Goal: Obtain resource: Download file/media

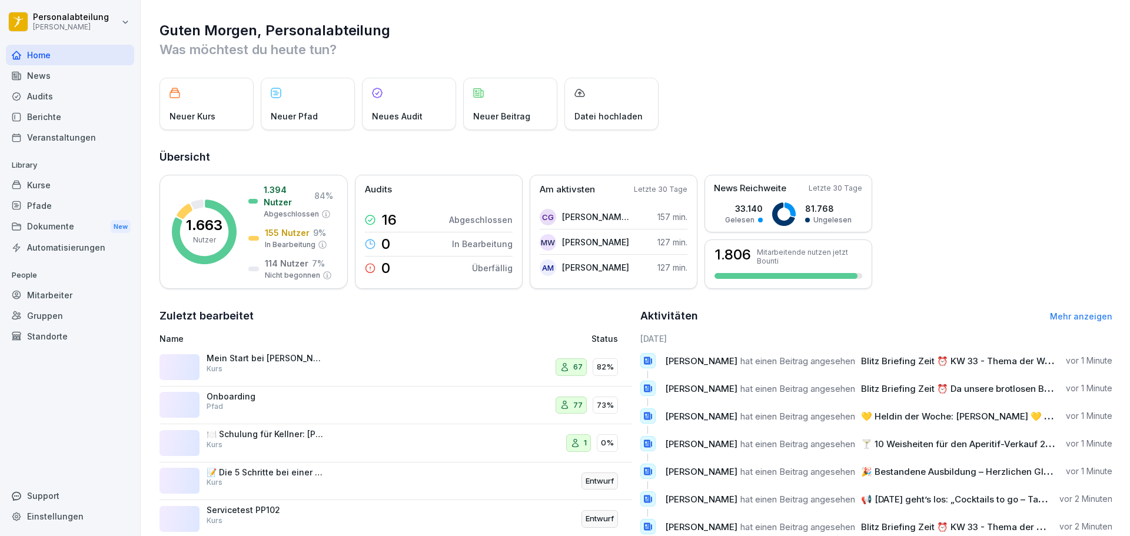
click at [32, 188] on div "Kurse" at bounding box center [70, 185] width 128 height 21
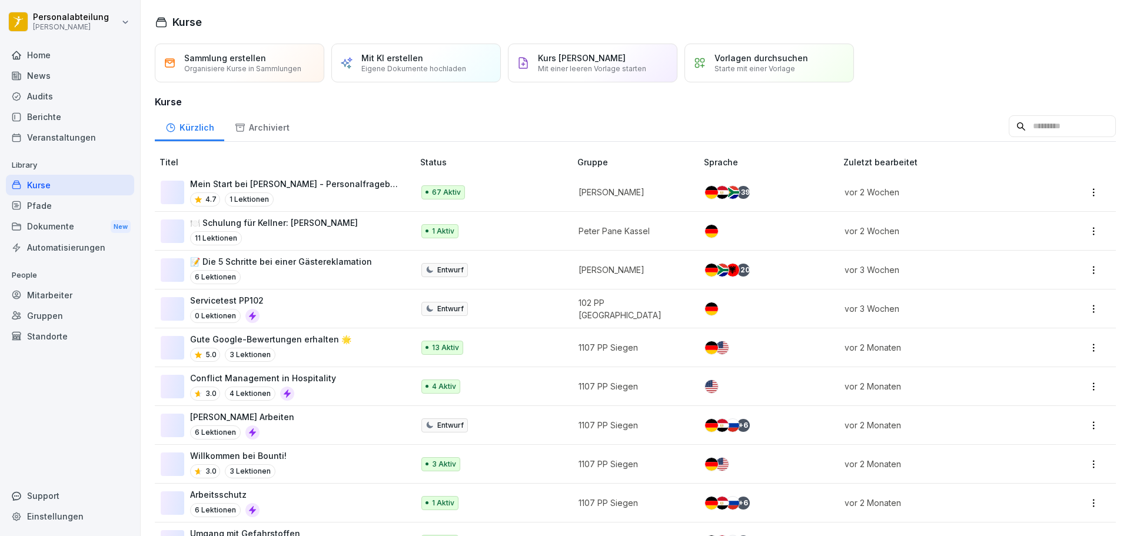
click at [26, 62] on div "Home" at bounding box center [70, 55] width 128 height 21
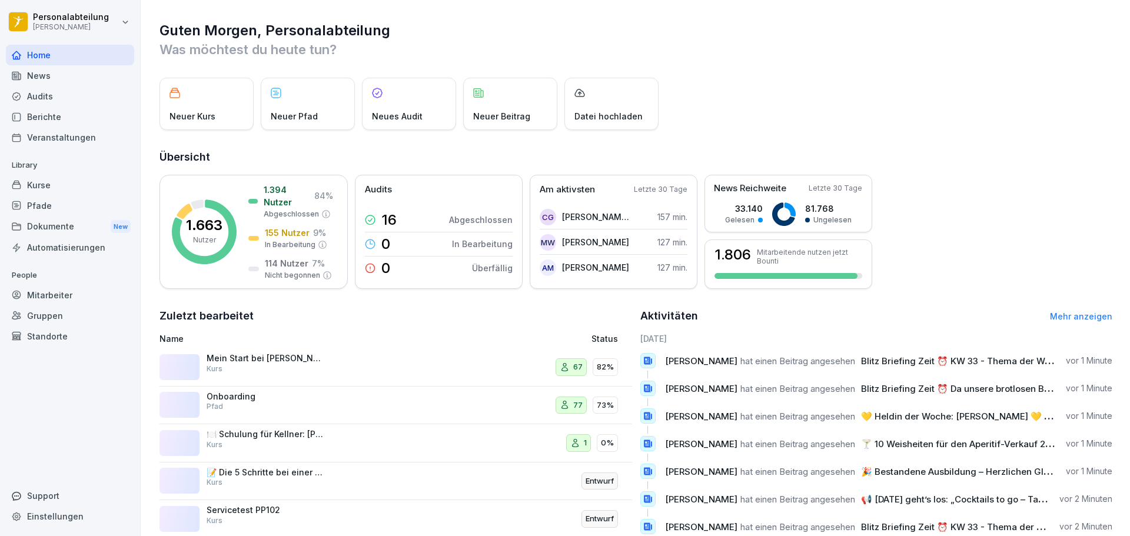
click at [68, 185] on div "Kurse" at bounding box center [70, 185] width 128 height 21
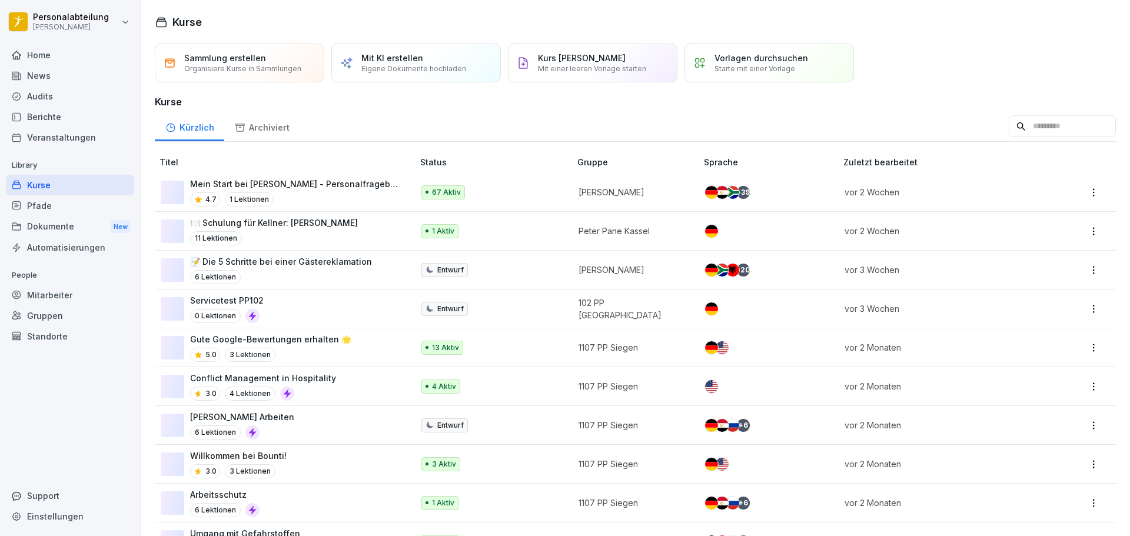
click at [320, 186] on p "Mein Start bei [PERSON_NAME] - Personalfragebogen" at bounding box center [295, 184] width 211 height 12
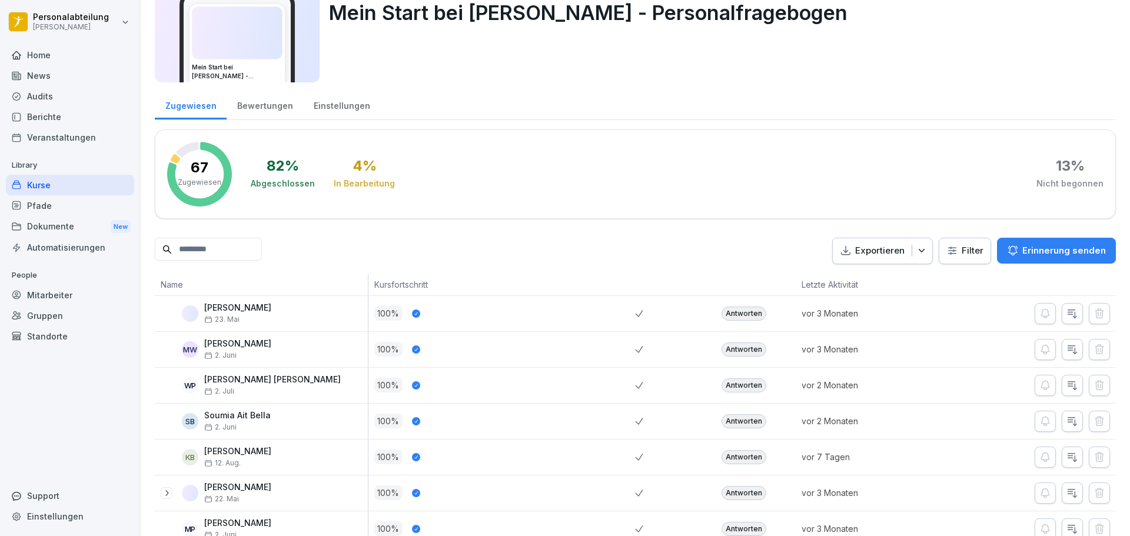
scroll to position [118, 0]
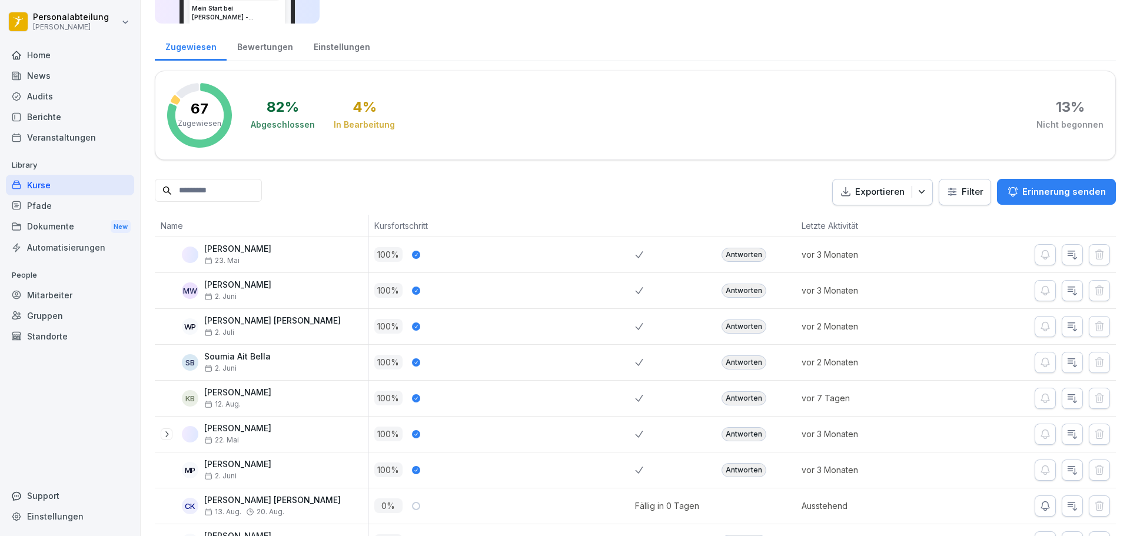
click at [228, 188] on input at bounding box center [208, 190] width 107 height 23
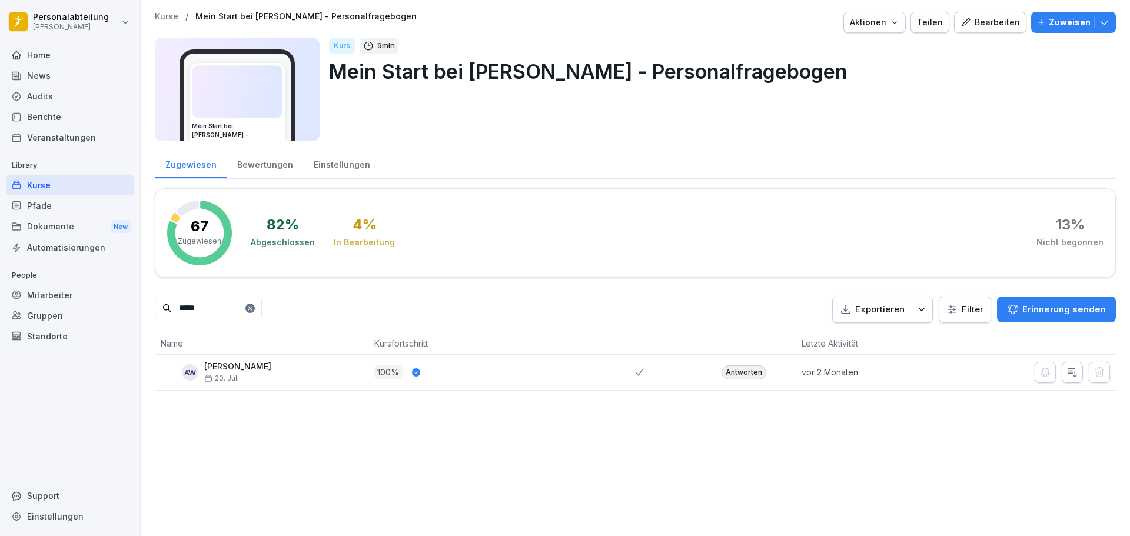
type input "*****"
click at [735, 370] on div "Antworten" at bounding box center [744, 373] width 45 height 14
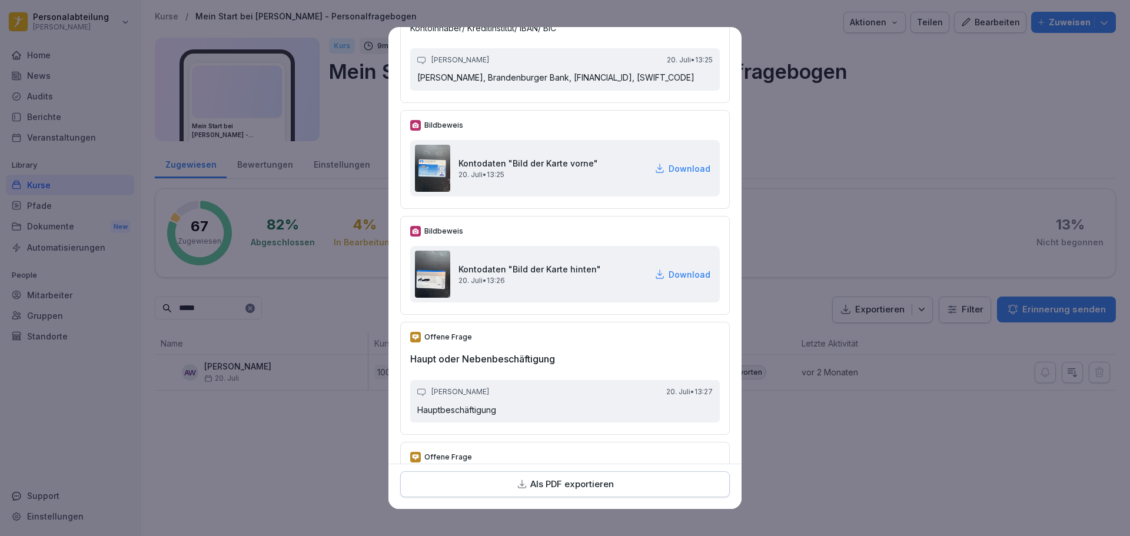
scroll to position [2168, 0]
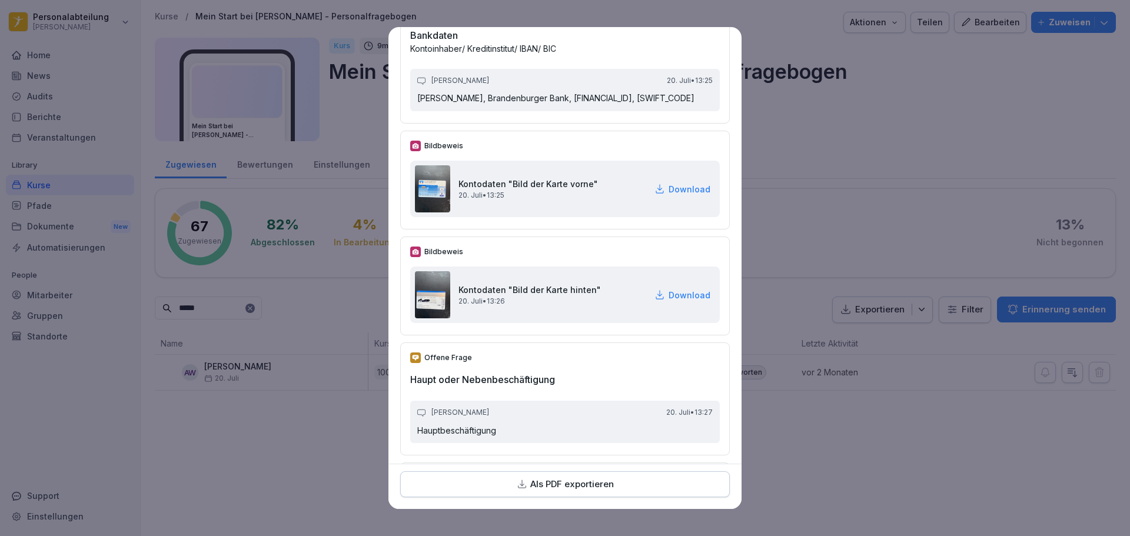
click at [688, 193] on div "Kontodaten "Bild der Karte vorne" 20. Juli • 13:25 Download" at bounding box center [565, 189] width 310 height 57
click at [680, 195] on p "Download" at bounding box center [690, 189] width 42 height 12
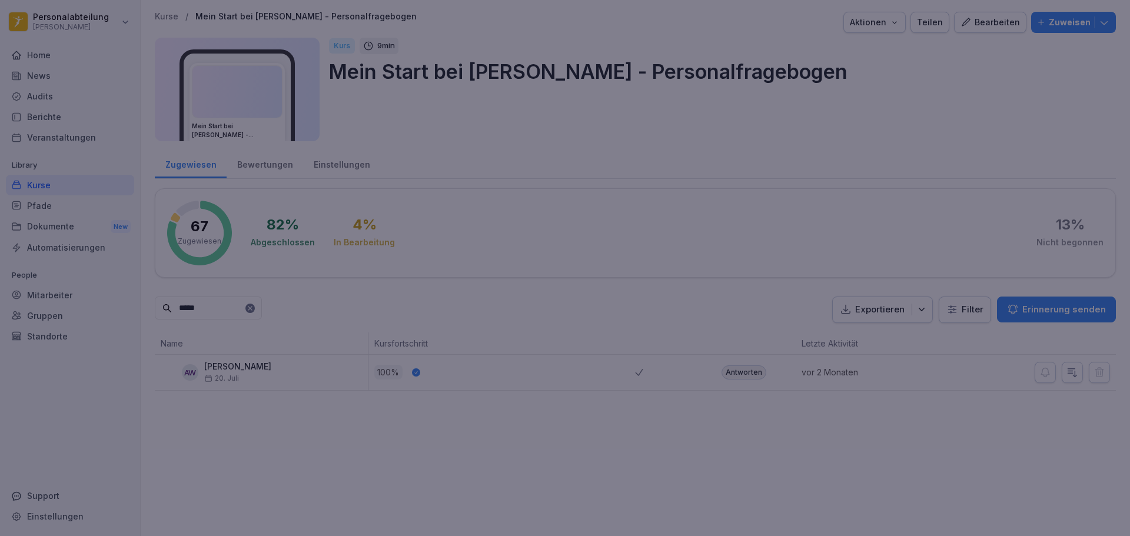
click at [1032, 73] on div at bounding box center [565, 268] width 1130 height 536
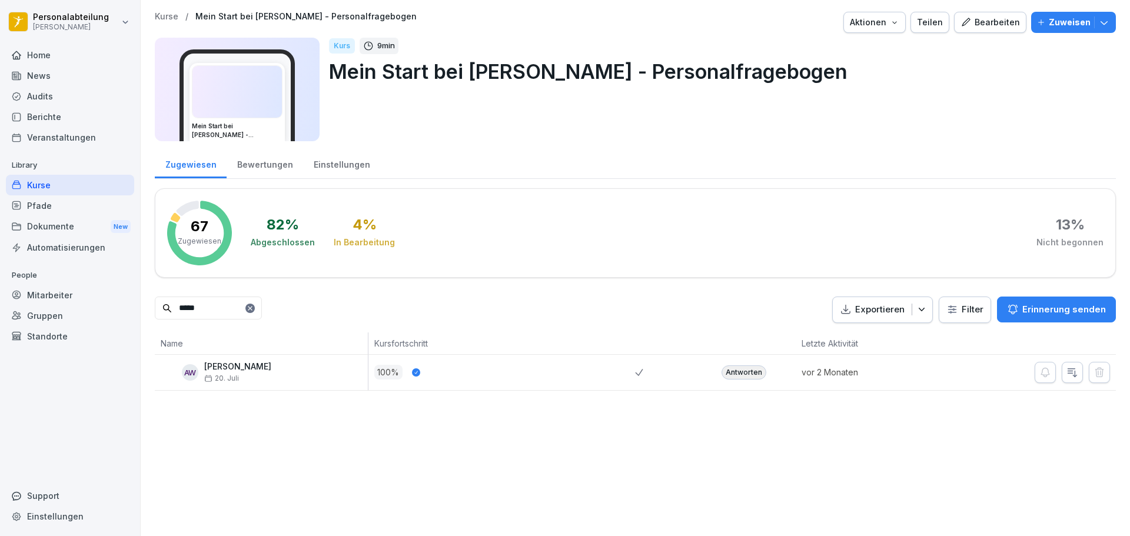
click at [746, 378] on div "Antworten" at bounding box center [744, 373] width 45 height 14
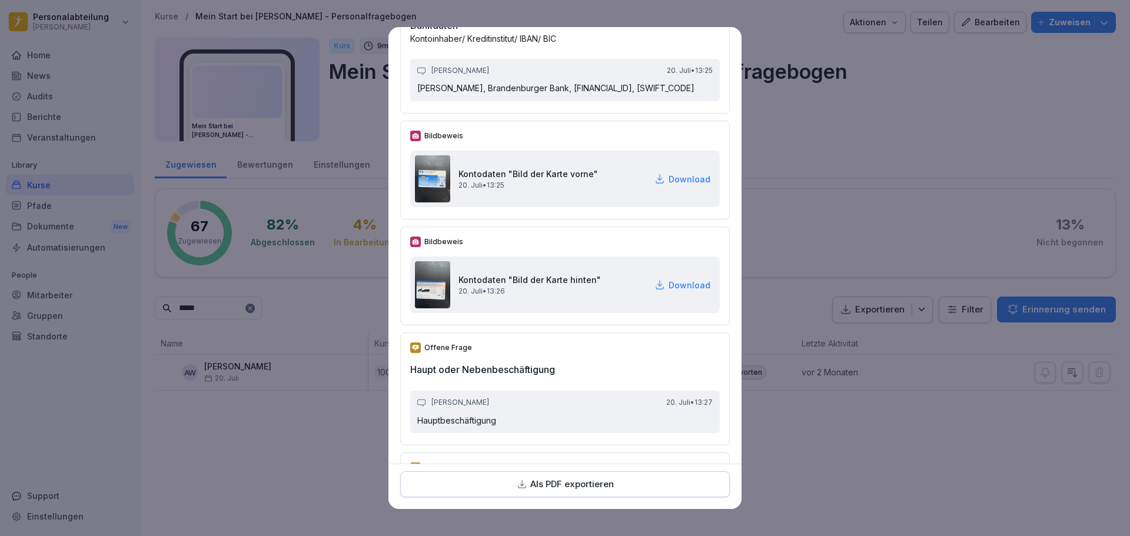
scroll to position [2472, 0]
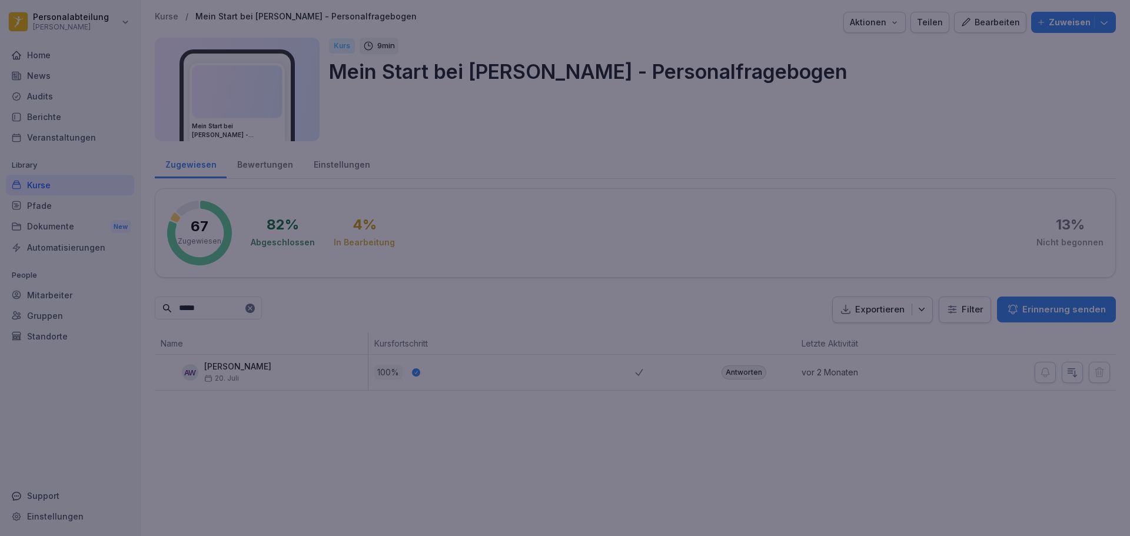
drag, startPoint x: 904, startPoint y: 492, endPoint x: 727, endPoint y: 460, distance: 179.4
click at [897, 491] on div at bounding box center [565, 268] width 1130 height 536
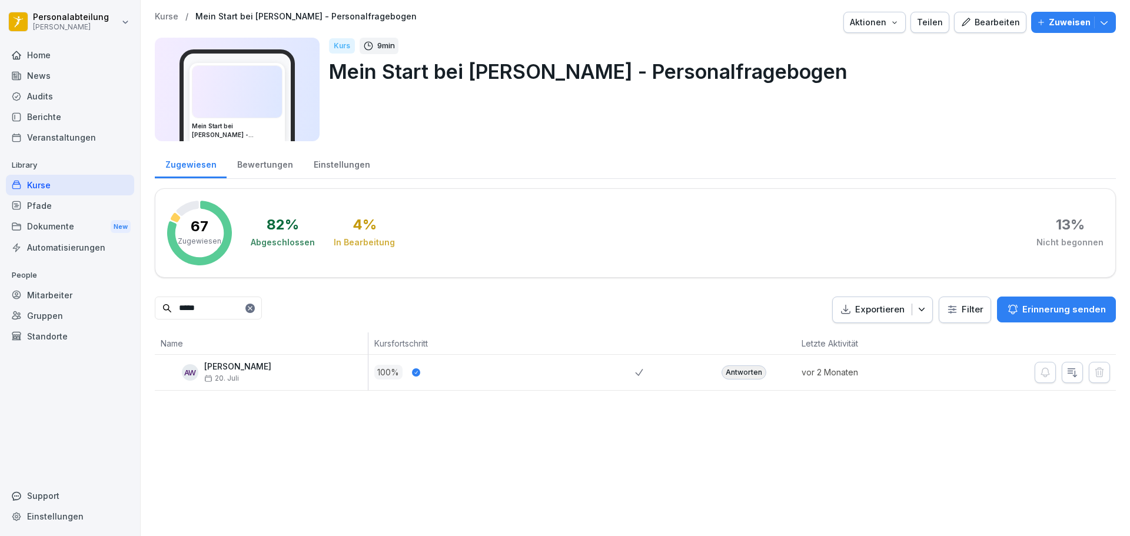
click at [255, 309] on div at bounding box center [249, 308] width 9 height 9
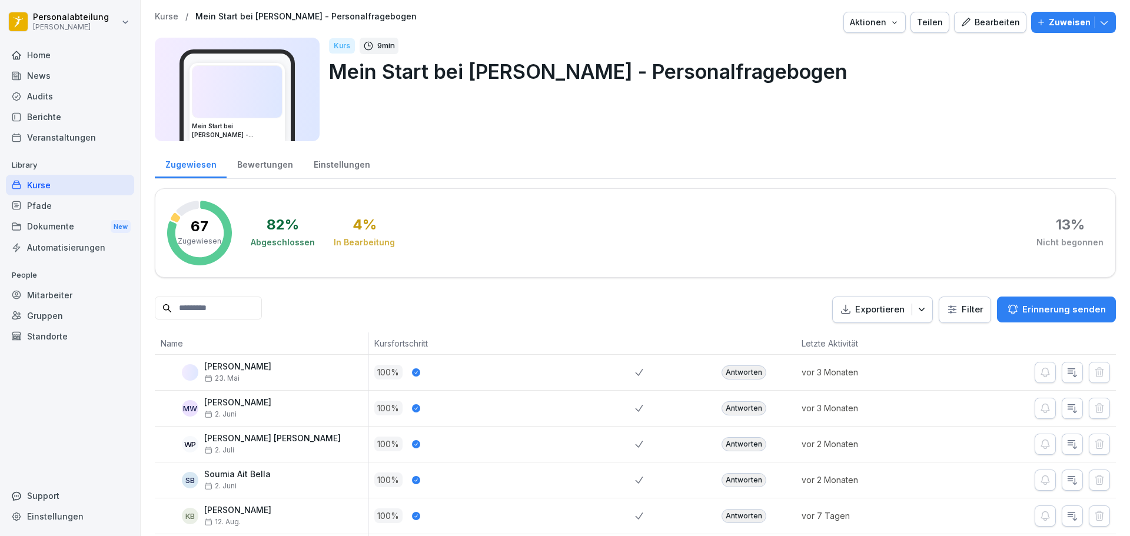
click at [237, 300] on input at bounding box center [208, 308] width 107 height 23
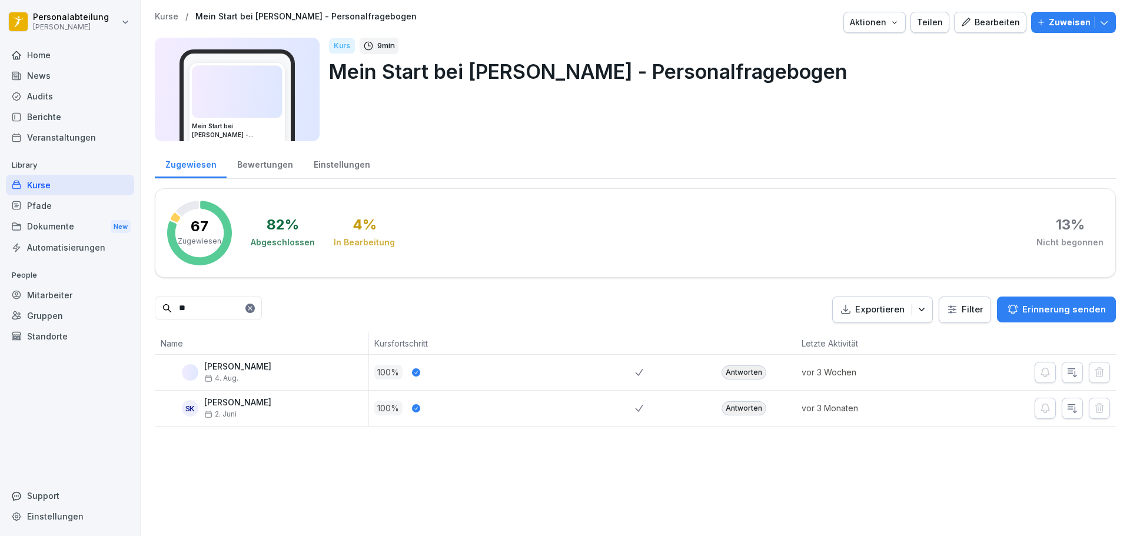
click at [738, 373] on div "Antworten" at bounding box center [744, 373] width 45 height 14
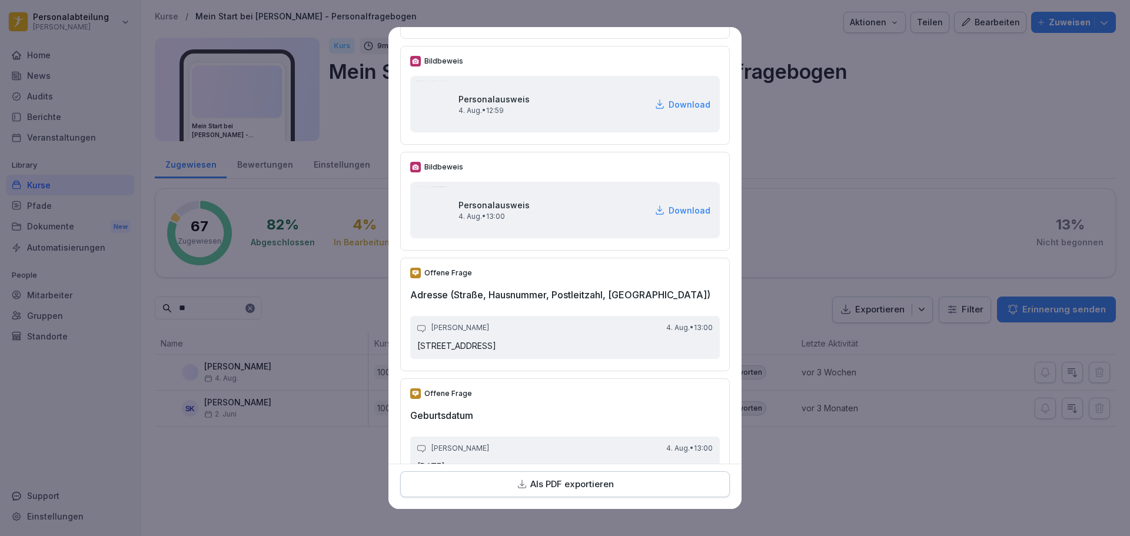
scroll to position [177, 0]
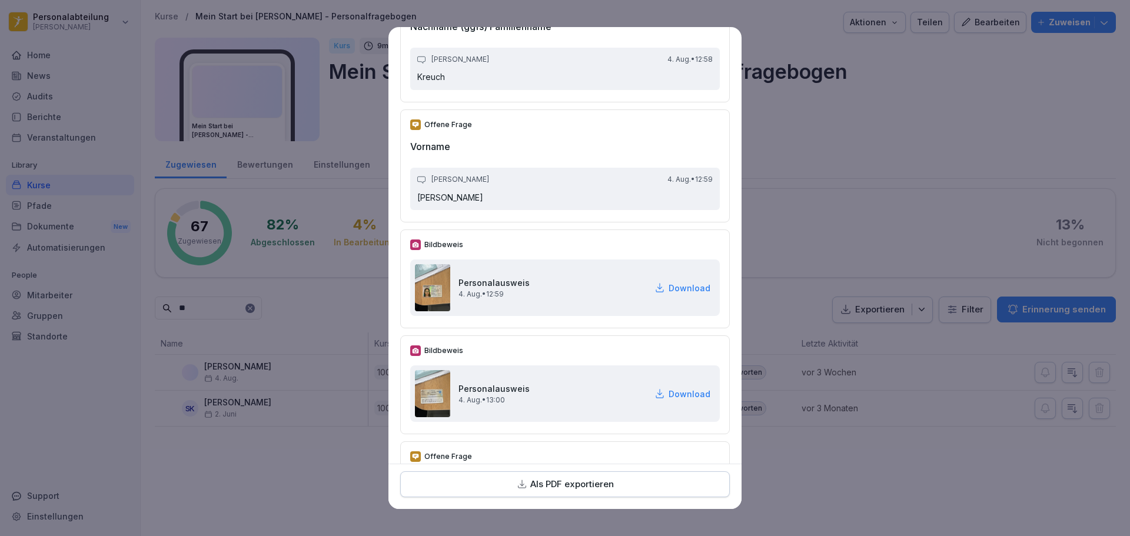
click at [669, 287] on p "Download" at bounding box center [690, 288] width 42 height 12
click at [679, 393] on p "Download" at bounding box center [690, 394] width 42 height 12
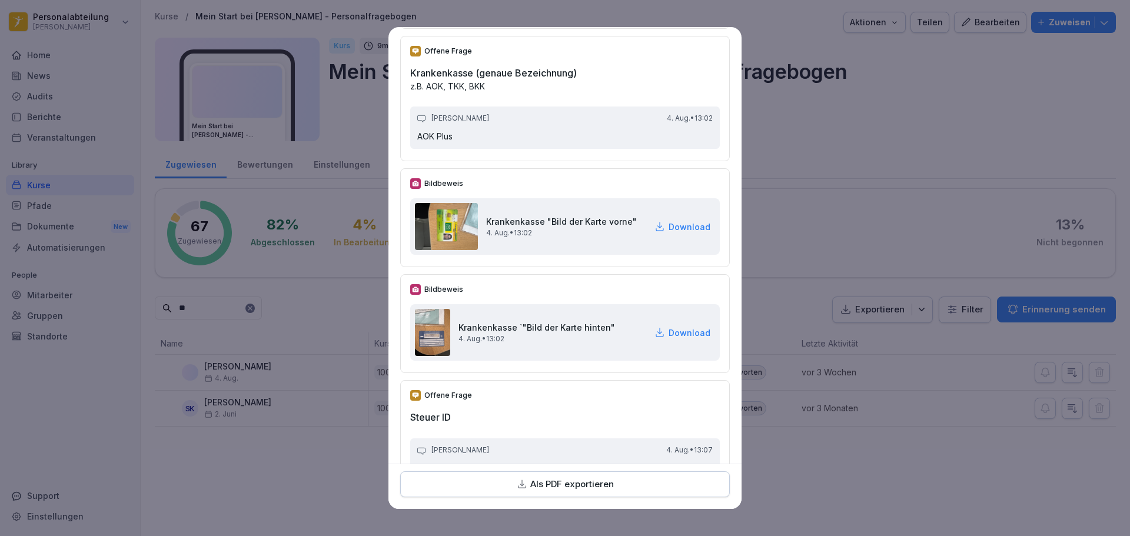
scroll to position [1707, 0]
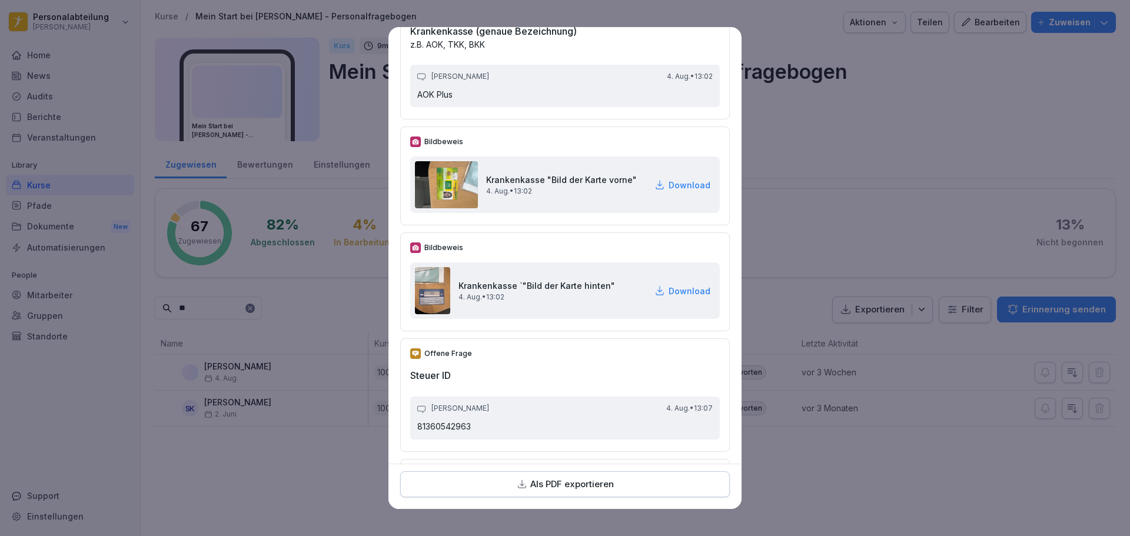
click at [677, 184] on p "Download" at bounding box center [690, 185] width 42 height 12
click at [669, 291] on p "Download" at bounding box center [690, 291] width 42 height 12
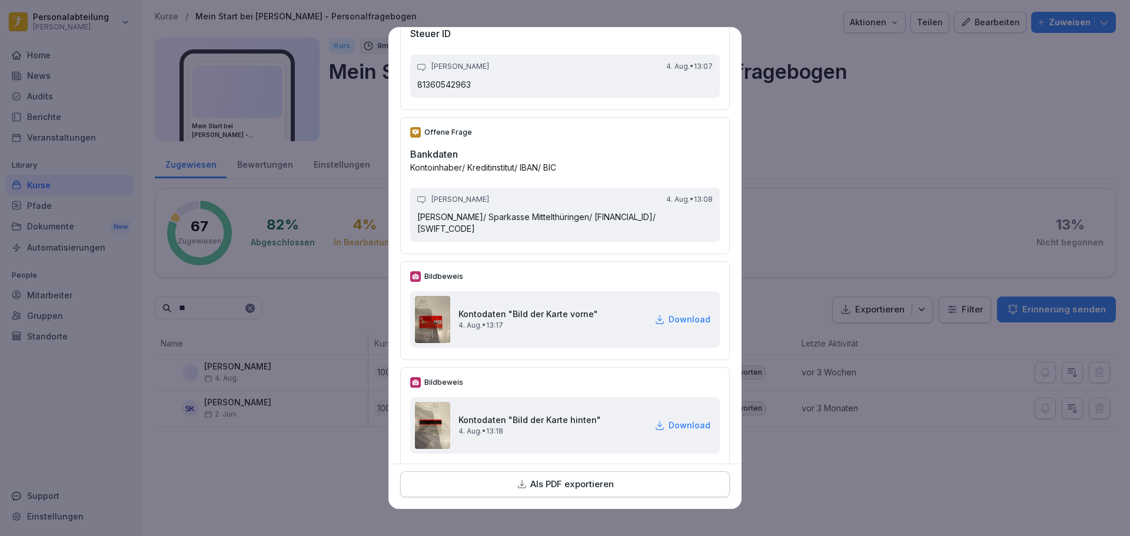
scroll to position [2060, 0]
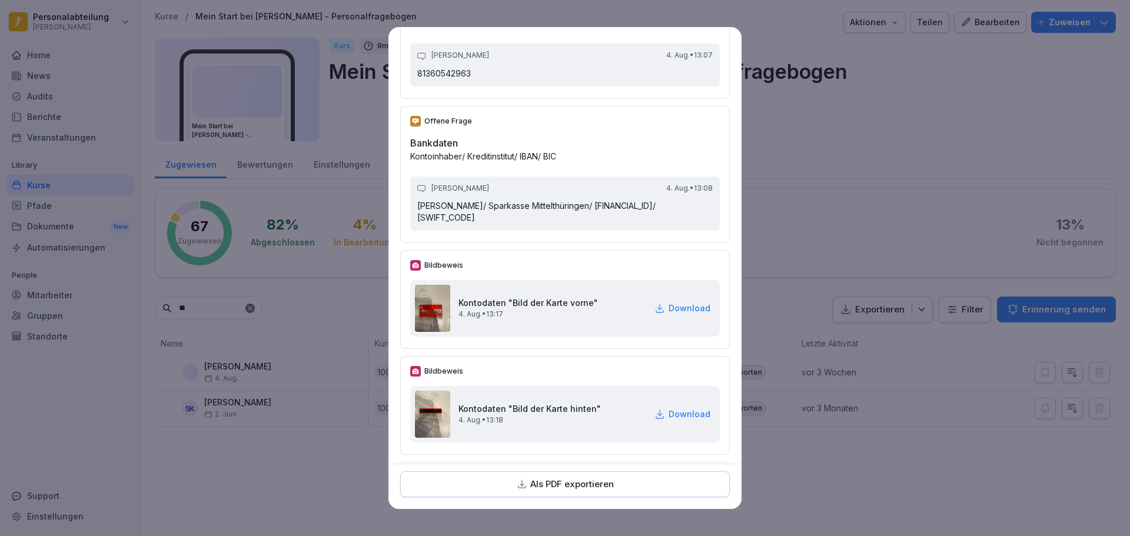
click at [676, 313] on p "Download" at bounding box center [690, 308] width 42 height 12
click at [690, 414] on p "Download" at bounding box center [690, 414] width 42 height 12
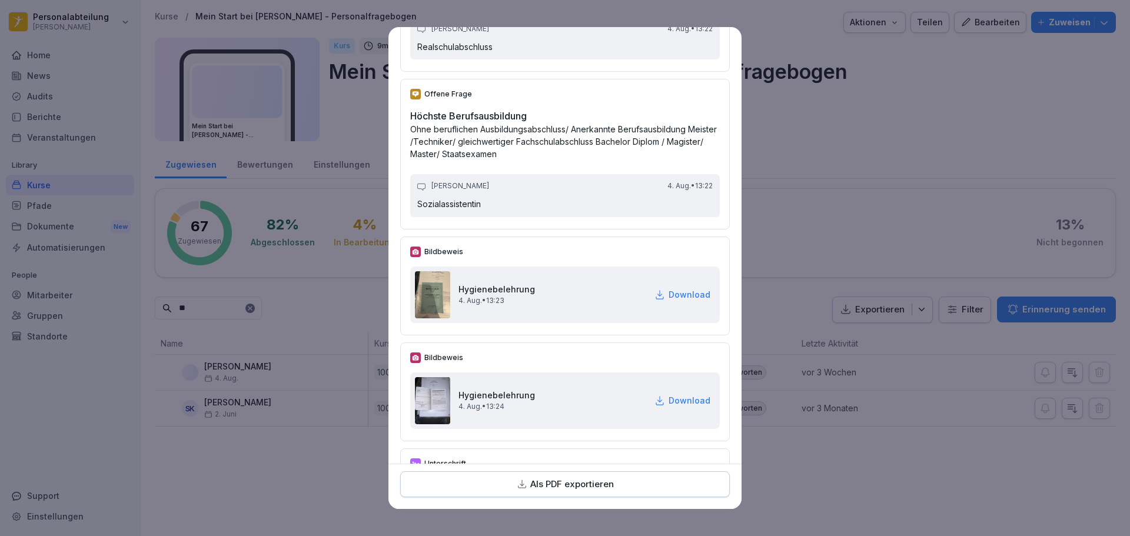
scroll to position [3414, 0]
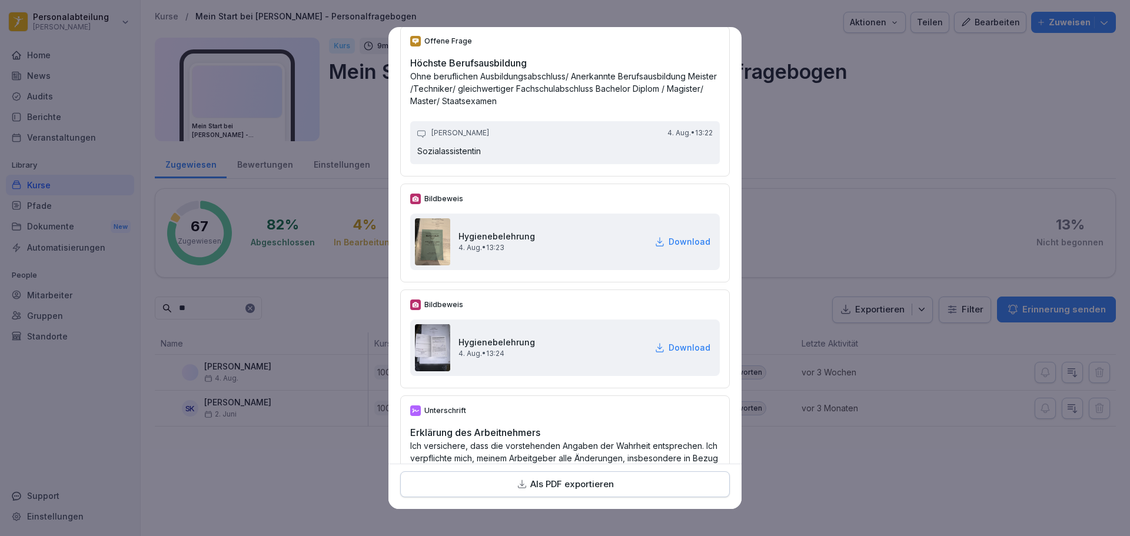
click at [674, 240] on p "Download" at bounding box center [690, 241] width 42 height 12
click at [669, 350] on p "Download" at bounding box center [690, 347] width 42 height 12
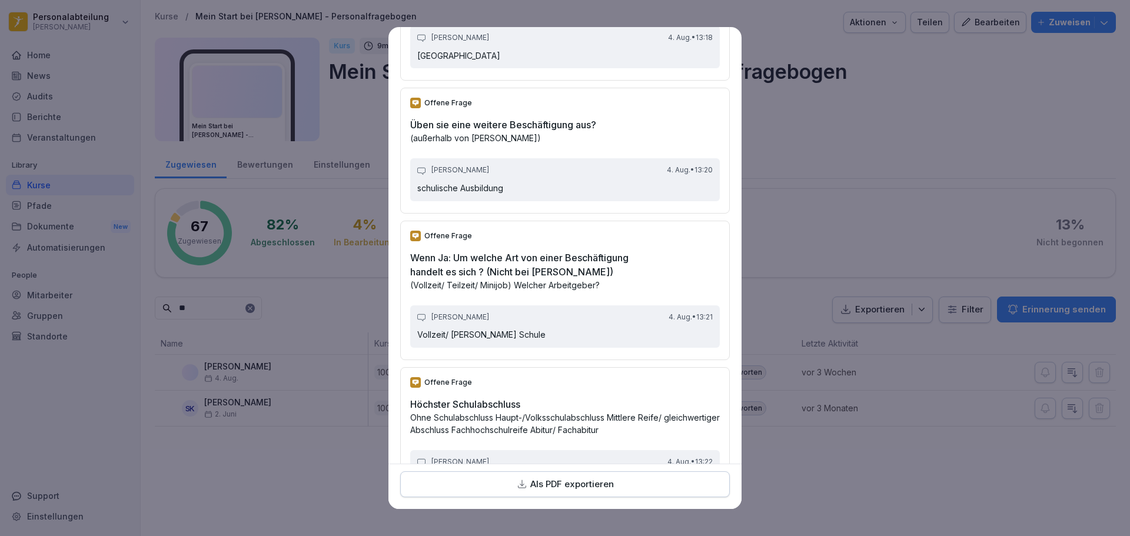
scroll to position [3080, 0]
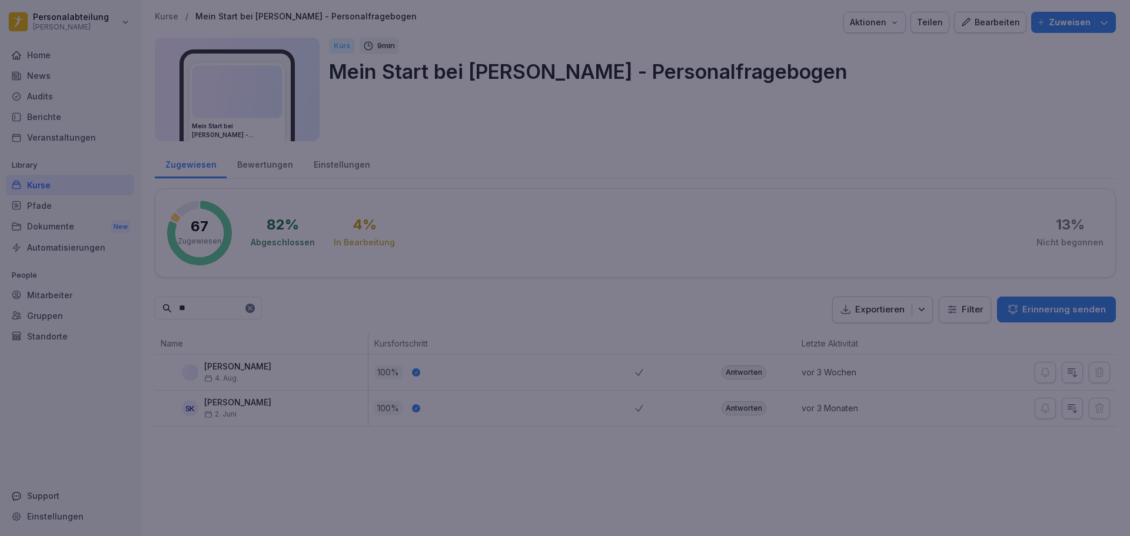
click at [1001, 419] on div at bounding box center [565, 268] width 1130 height 536
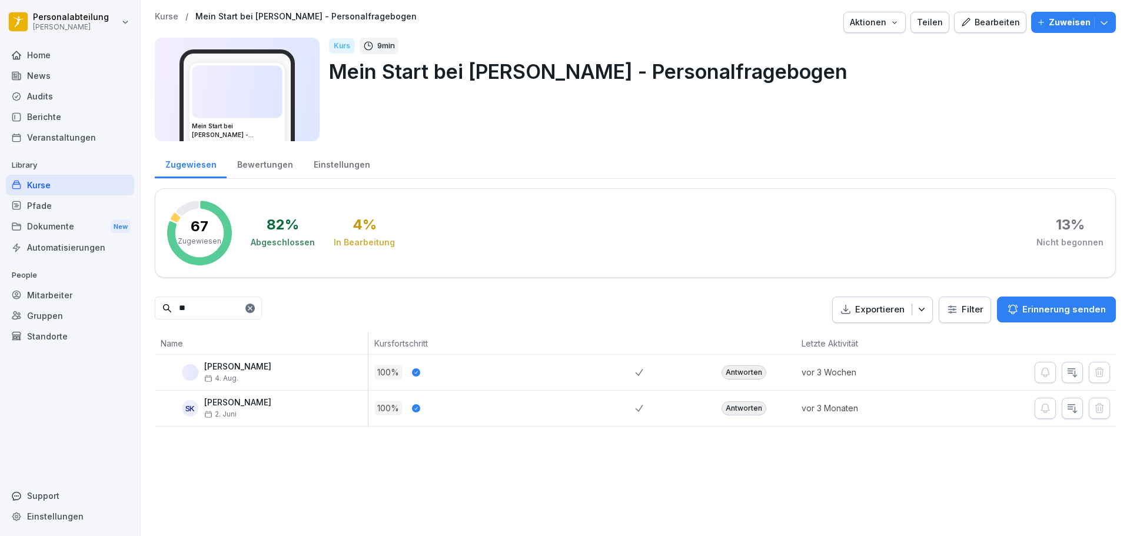
click at [220, 310] on input "**" at bounding box center [208, 308] width 107 height 23
drag, startPoint x: 220, startPoint y: 310, endPoint x: 141, endPoint y: 311, distance: 79.5
click at [141, 311] on div "Kurse / Mein Start bei Peter Pane - Personalfragebogen Aktionen Teilen Bearbeit…" at bounding box center [635, 219] width 989 height 439
type input "****"
click at [739, 373] on div "Antworten" at bounding box center [744, 373] width 45 height 14
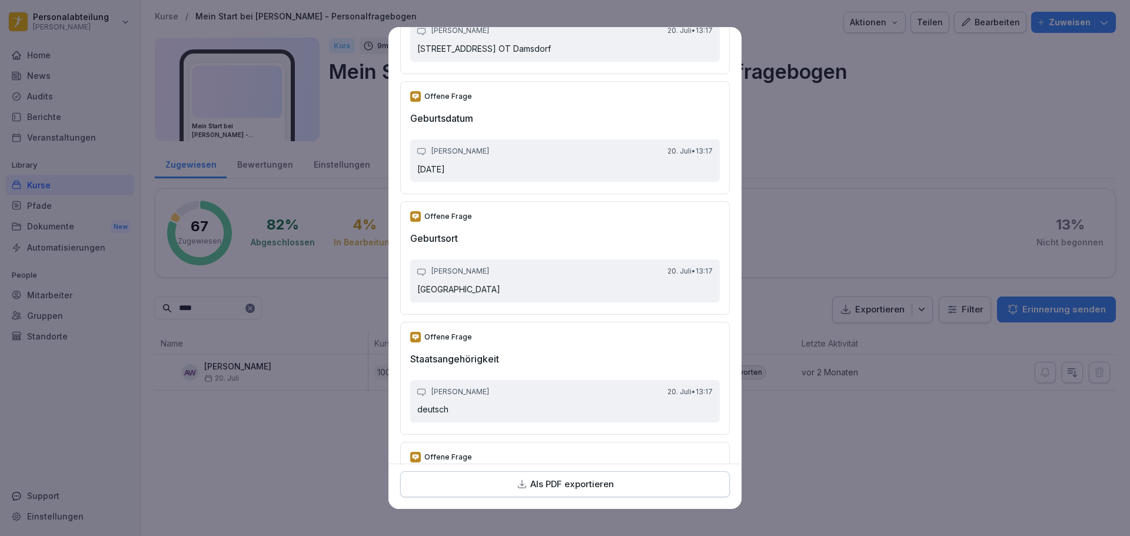
scroll to position [824, 0]
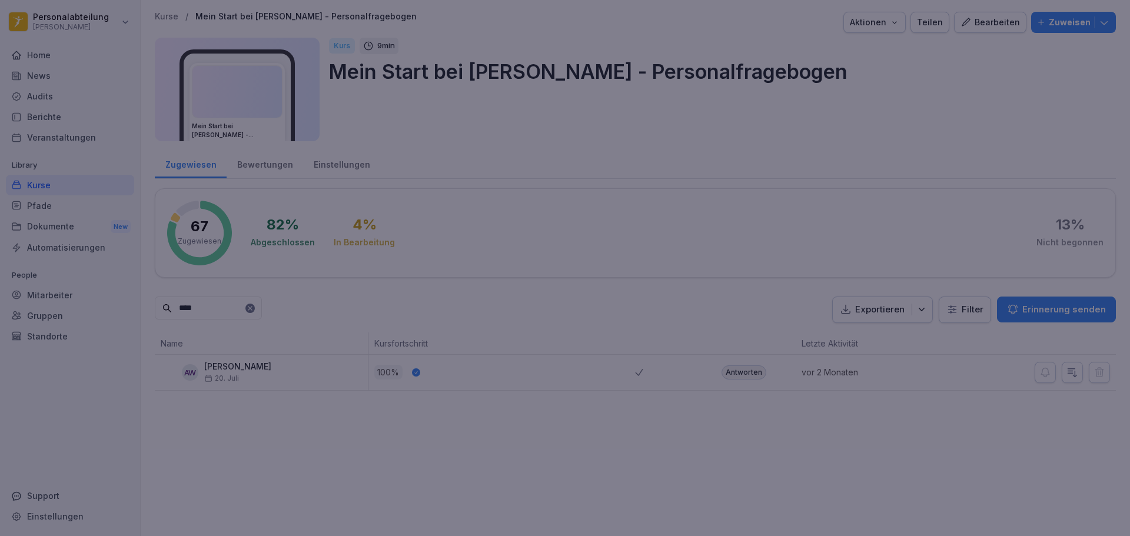
drag, startPoint x: 842, startPoint y: 476, endPoint x: 819, endPoint y: 476, distance: 23.0
click at [842, 476] on div at bounding box center [565, 268] width 1130 height 536
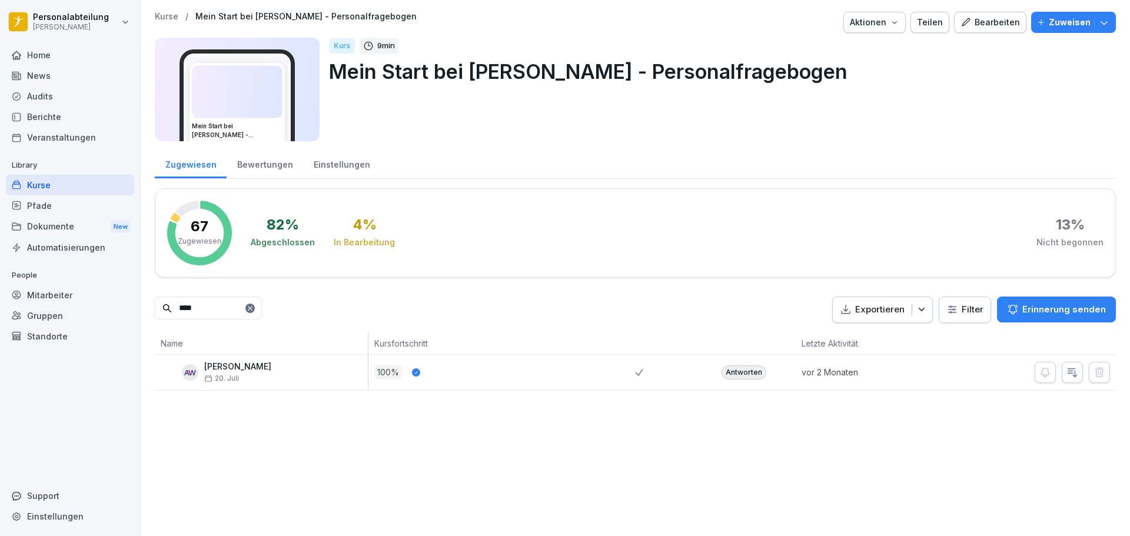
click at [751, 370] on div "Antworten" at bounding box center [744, 373] width 45 height 14
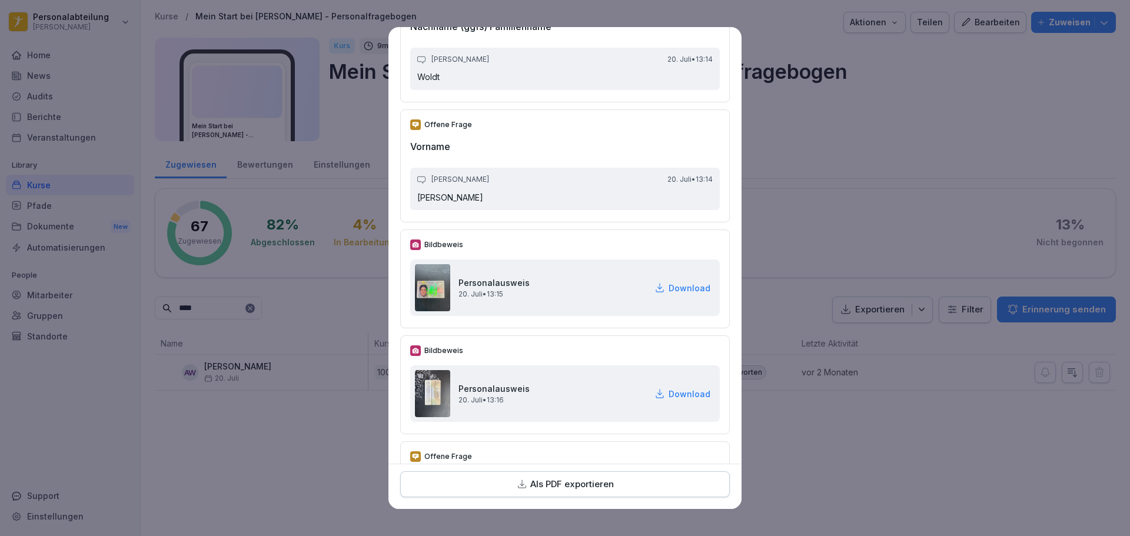
scroll to position [235, 0]
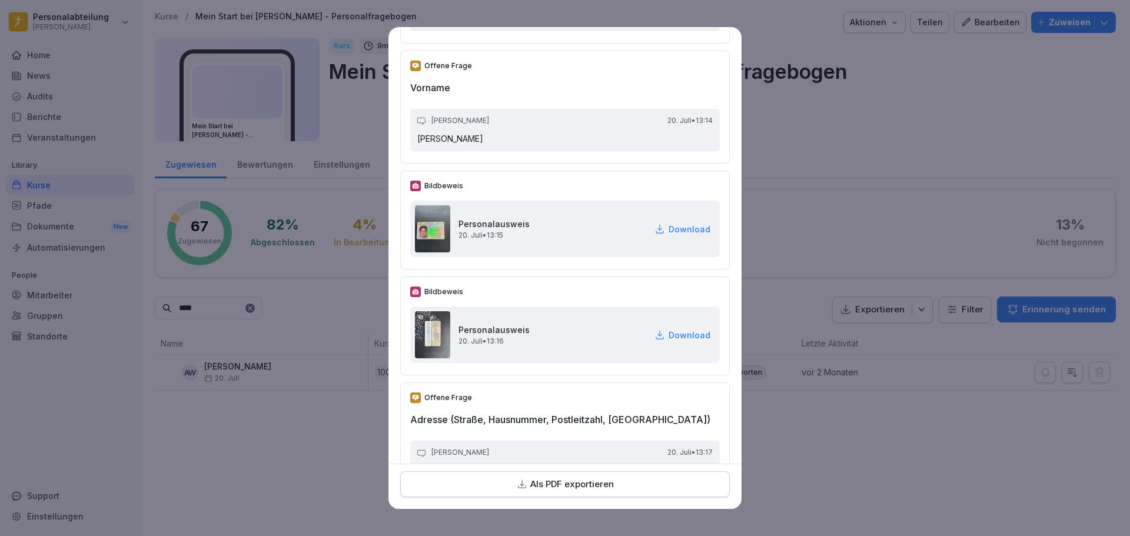
click at [669, 231] on p "Download" at bounding box center [690, 229] width 42 height 12
click at [671, 337] on p "Download" at bounding box center [690, 335] width 42 height 12
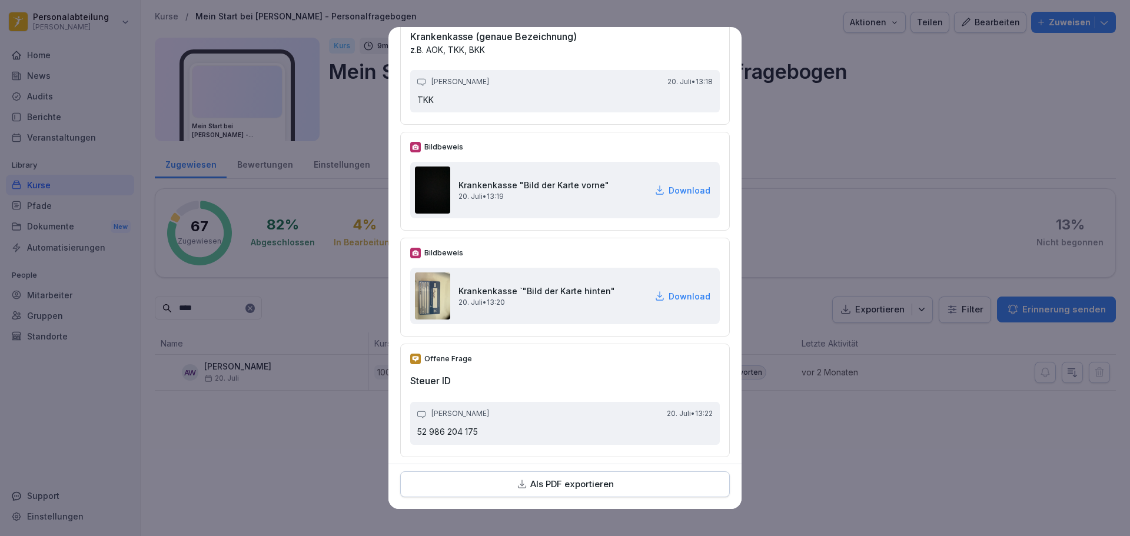
scroll to position [1707, 0]
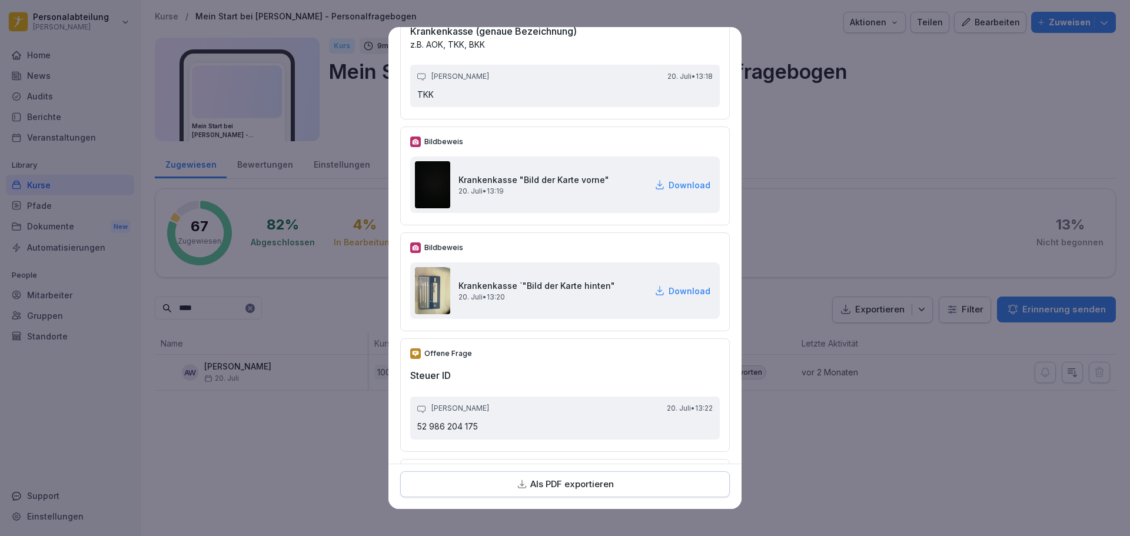
drag, startPoint x: 687, startPoint y: 187, endPoint x: 680, endPoint y: 243, distance: 56.3
click at [687, 187] on p "Download" at bounding box center [690, 185] width 42 height 12
click at [683, 294] on p "Download" at bounding box center [690, 291] width 42 height 12
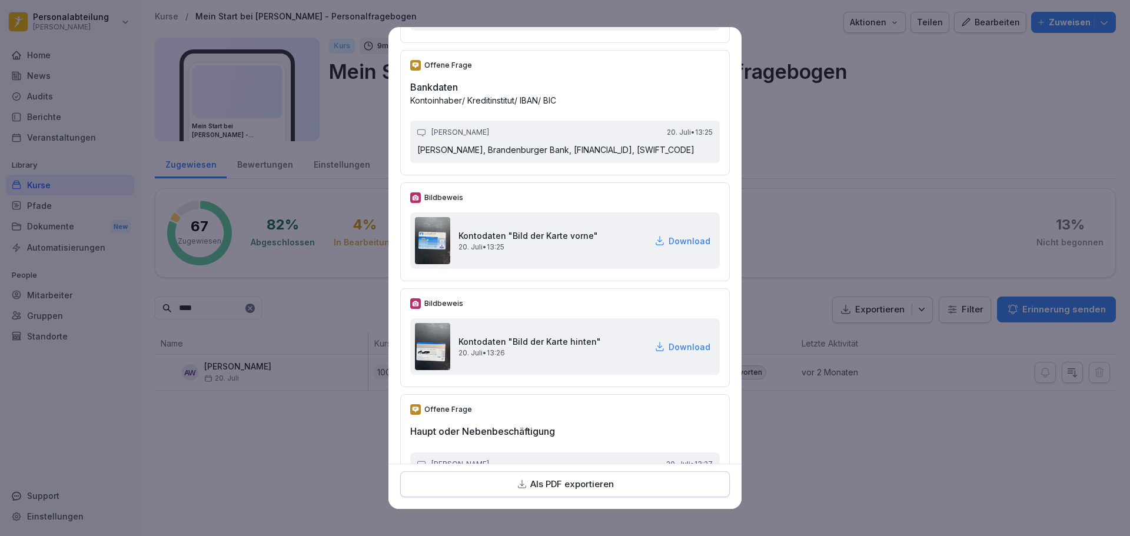
scroll to position [2119, 0]
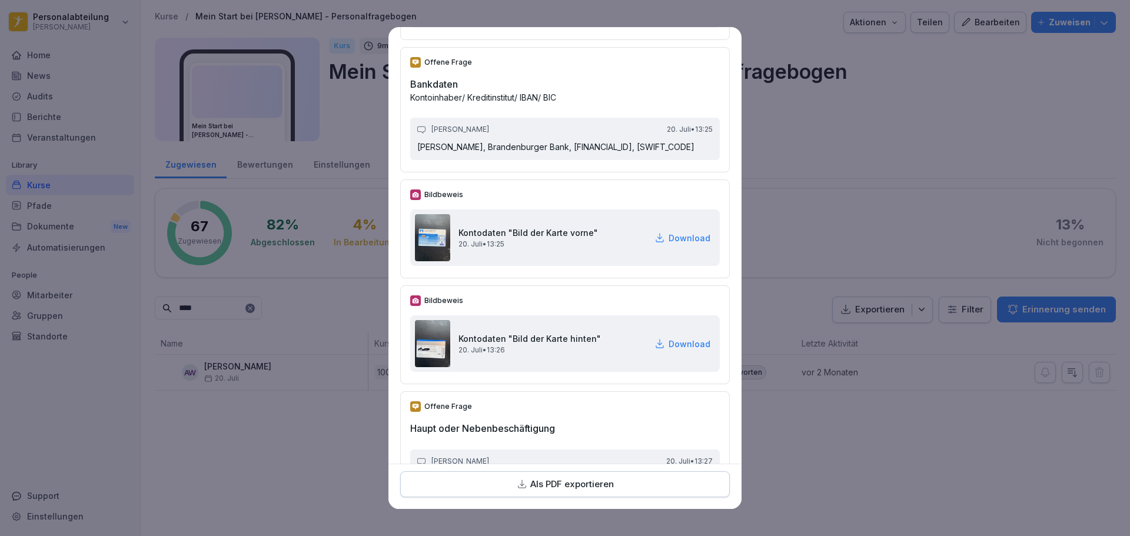
click at [669, 244] on p "Download" at bounding box center [690, 238] width 42 height 12
click at [670, 350] on p "Download" at bounding box center [690, 344] width 42 height 12
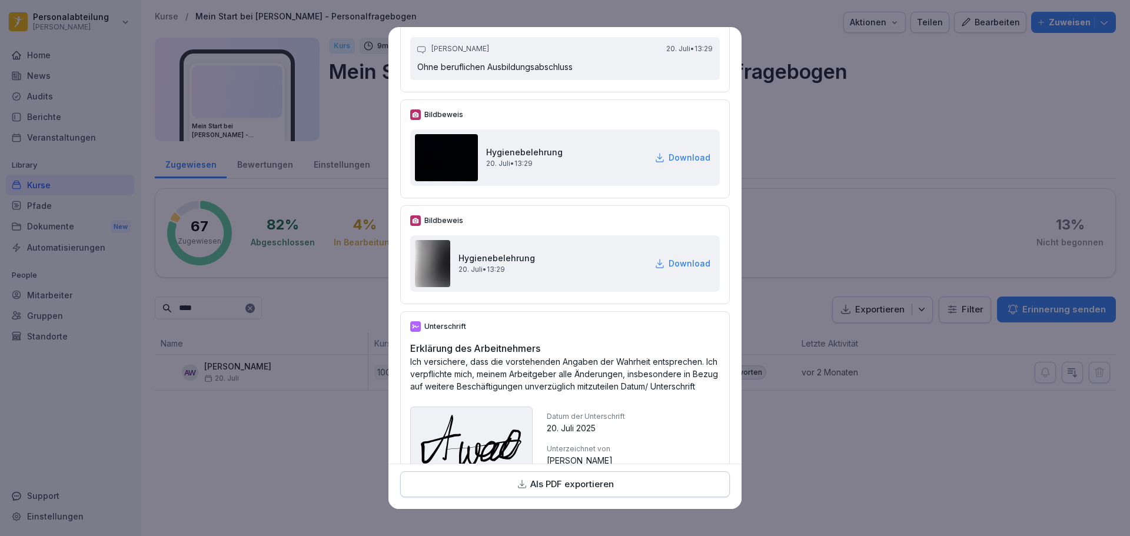
scroll to position [3355, 0]
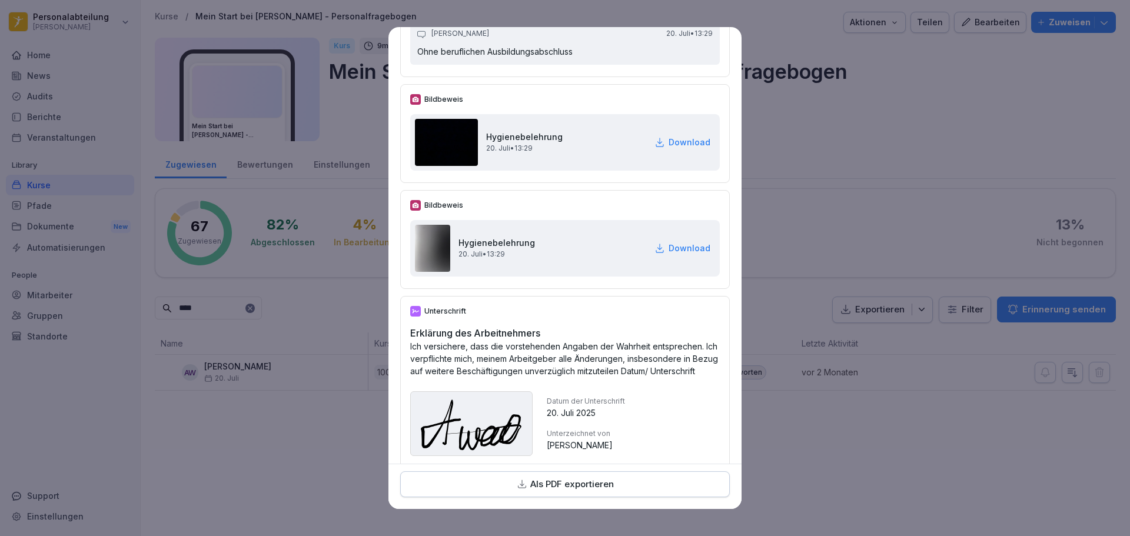
click at [655, 148] on div "Download" at bounding box center [683, 142] width 56 height 12
click at [671, 254] on p "Download" at bounding box center [690, 248] width 42 height 12
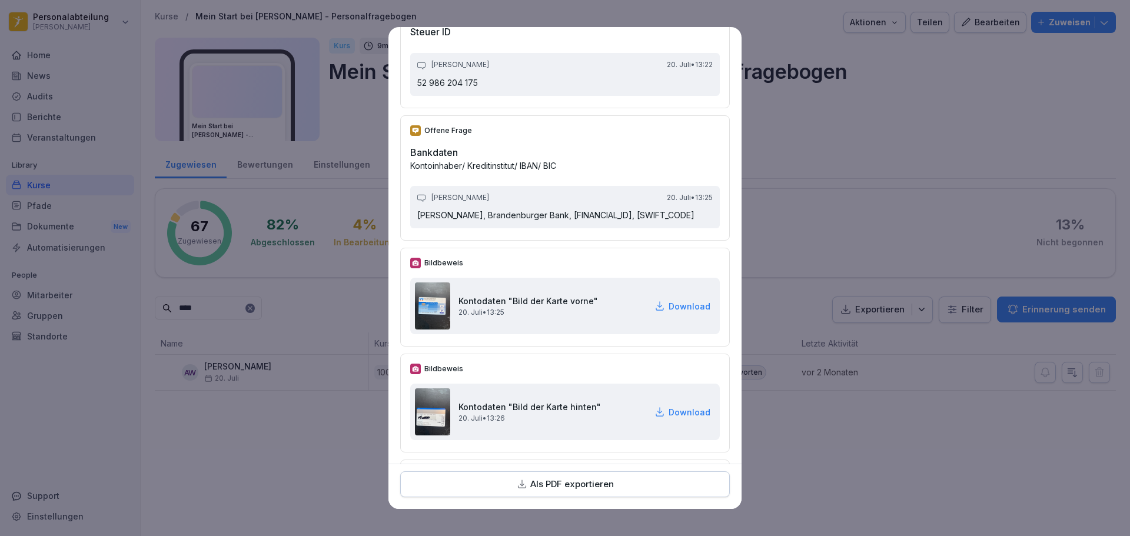
scroll to position [2286, 0]
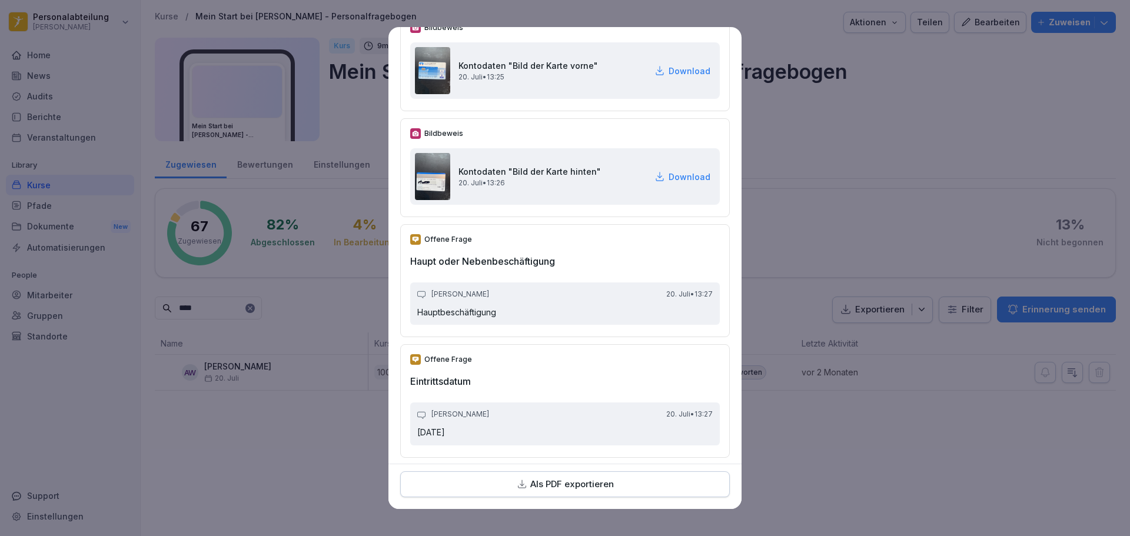
click at [669, 77] on p "Download" at bounding box center [690, 71] width 42 height 12
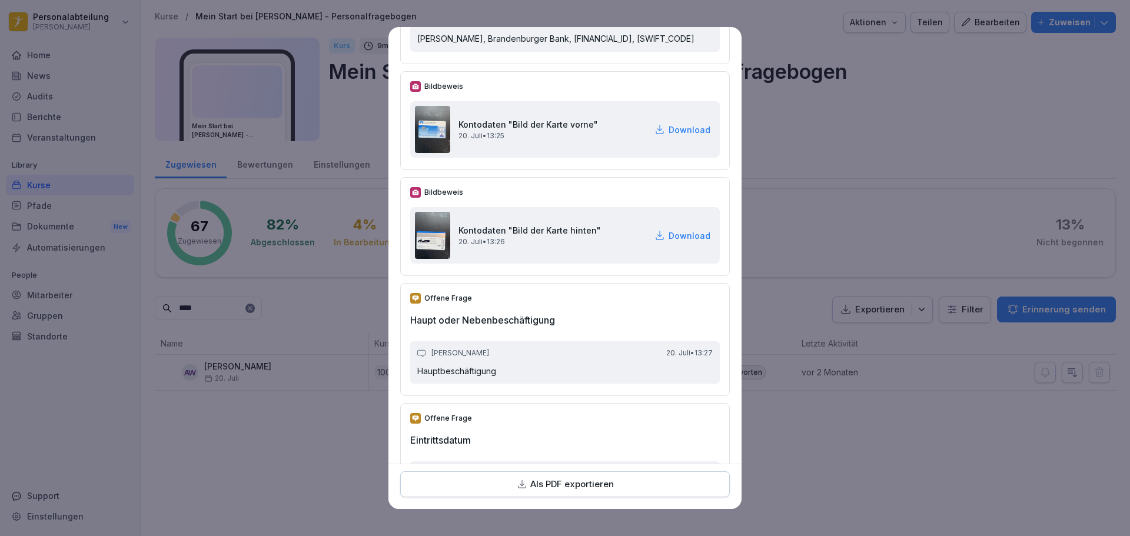
click at [679, 136] on p "Download" at bounding box center [690, 130] width 42 height 12
click at [613, 304] on div "Offene Frage" at bounding box center [565, 298] width 310 height 11
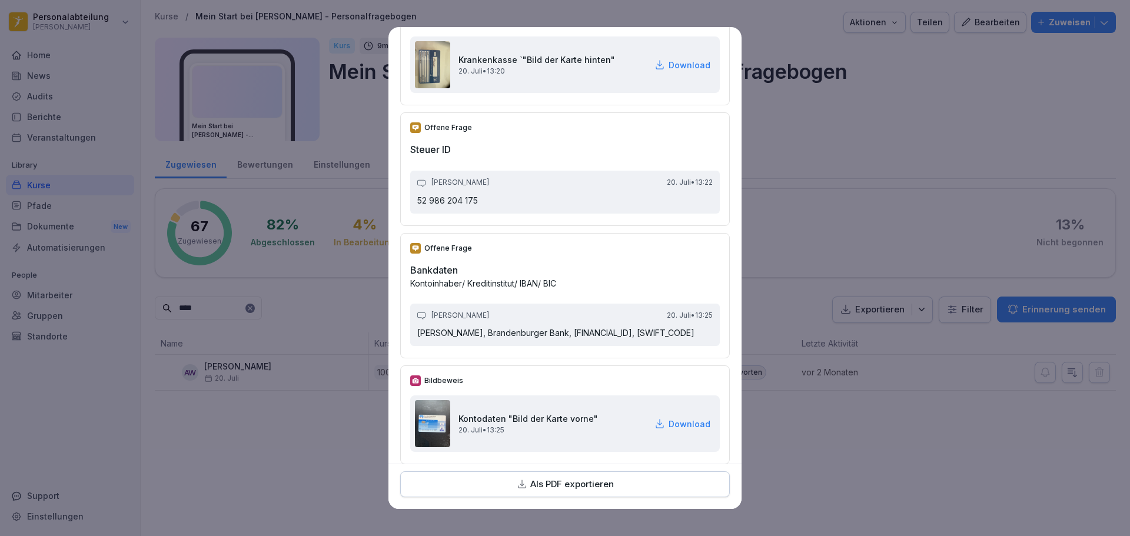
scroll to position [1639, 0]
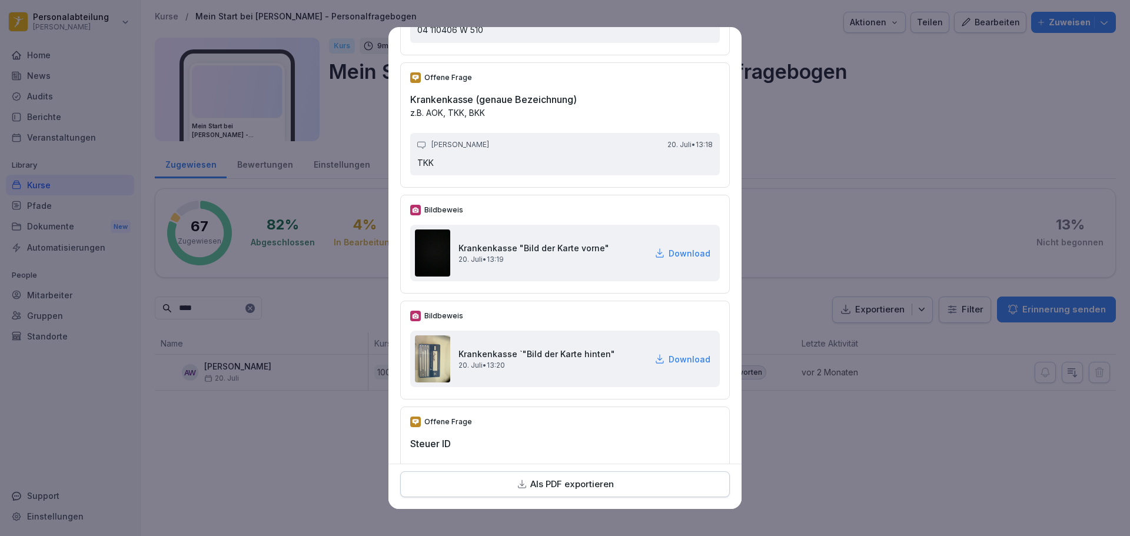
click at [669, 250] on p "Download" at bounding box center [690, 253] width 42 height 12
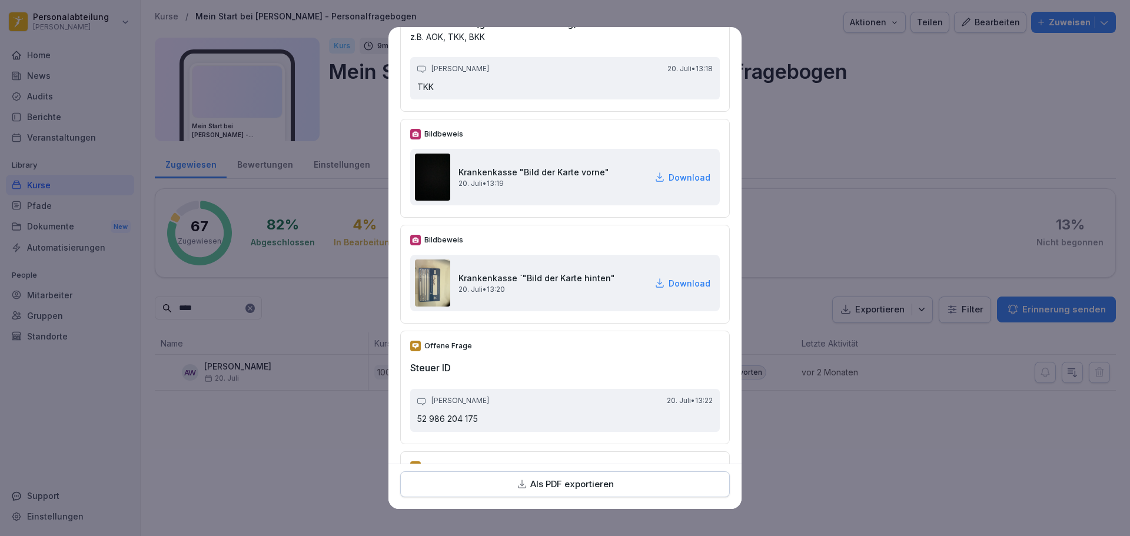
scroll to position [1698, 0]
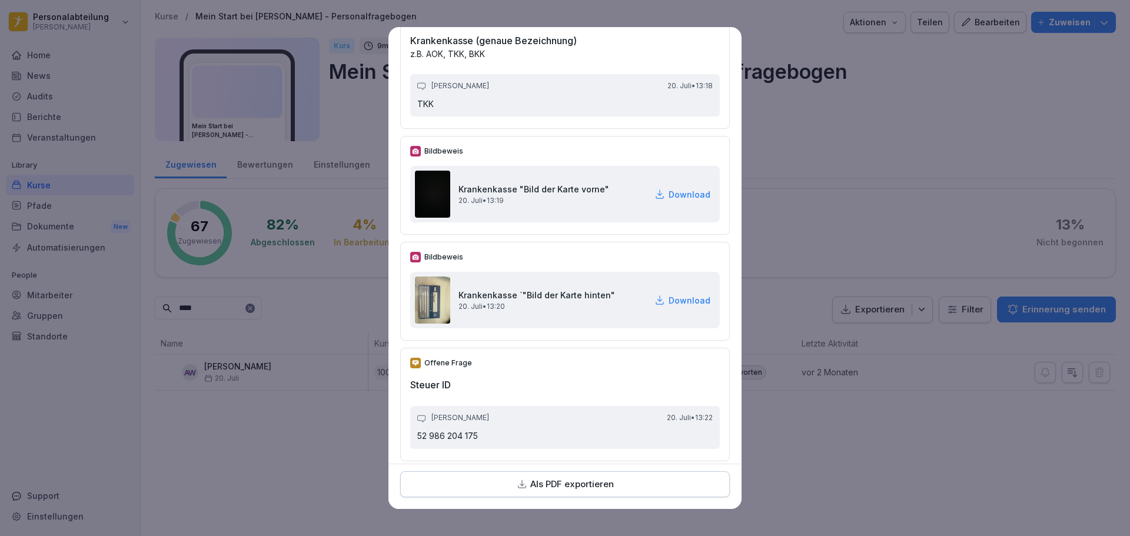
click at [680, 298] on p "Download" at bounding box center [690, 300] width 42 height 12
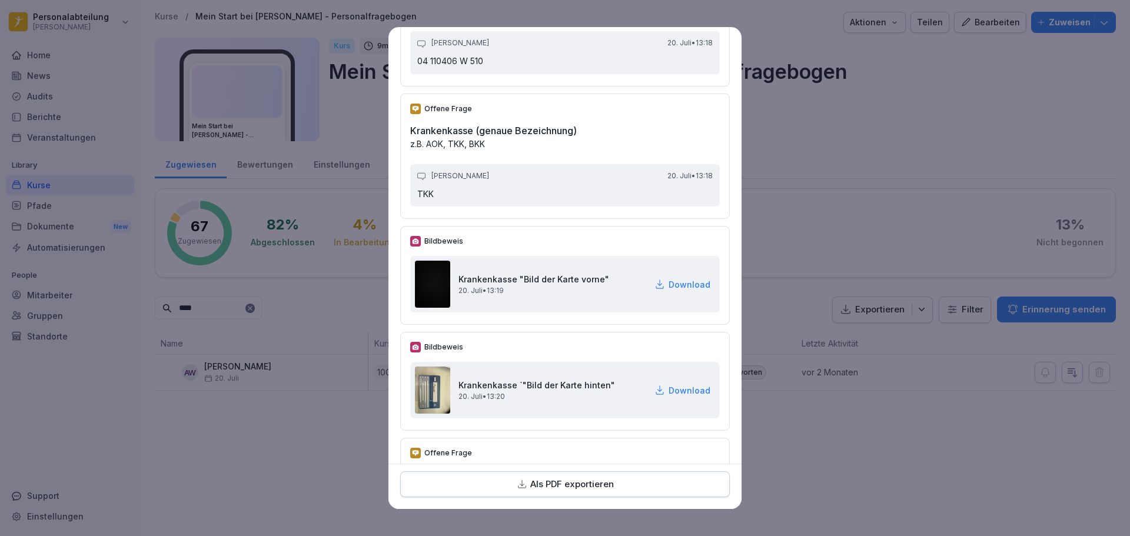
scroll to position [1589, 0]
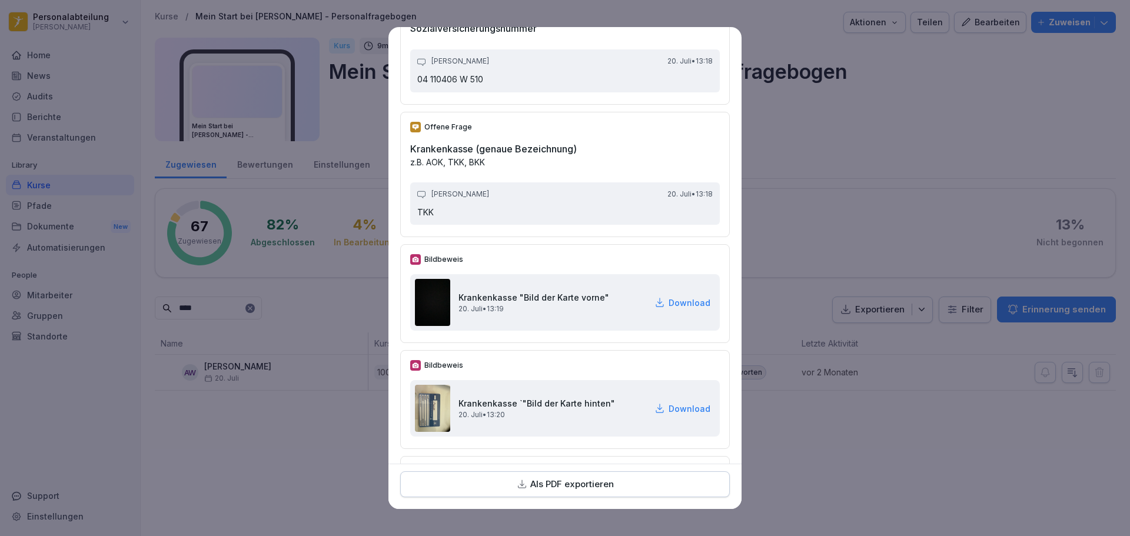
click at [560, 483] on p "Als PDF exportieren" at bounding box center [572, 485] width 84 height 14
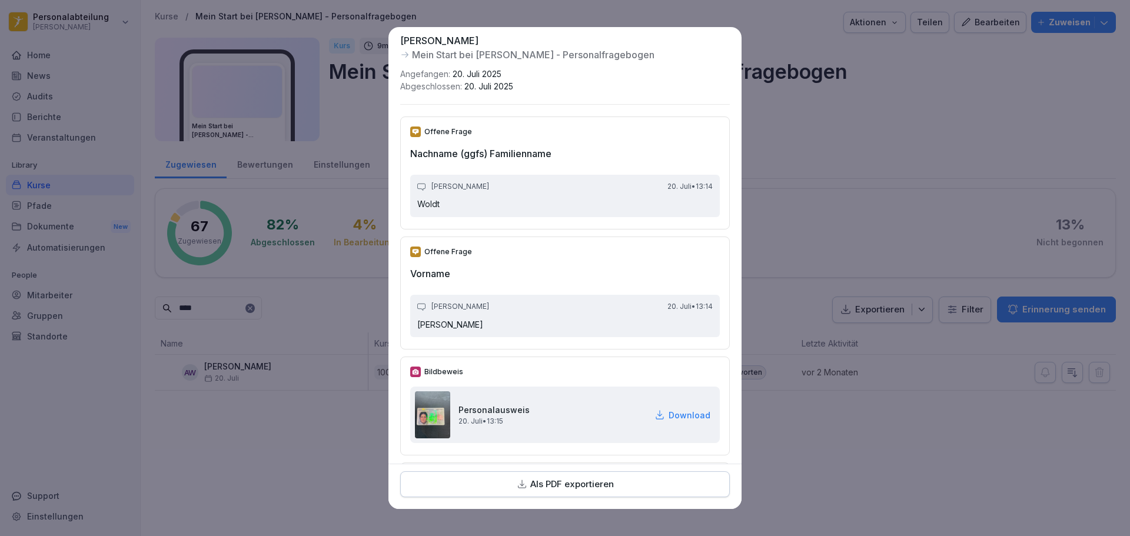
scroll to position [0, 0]
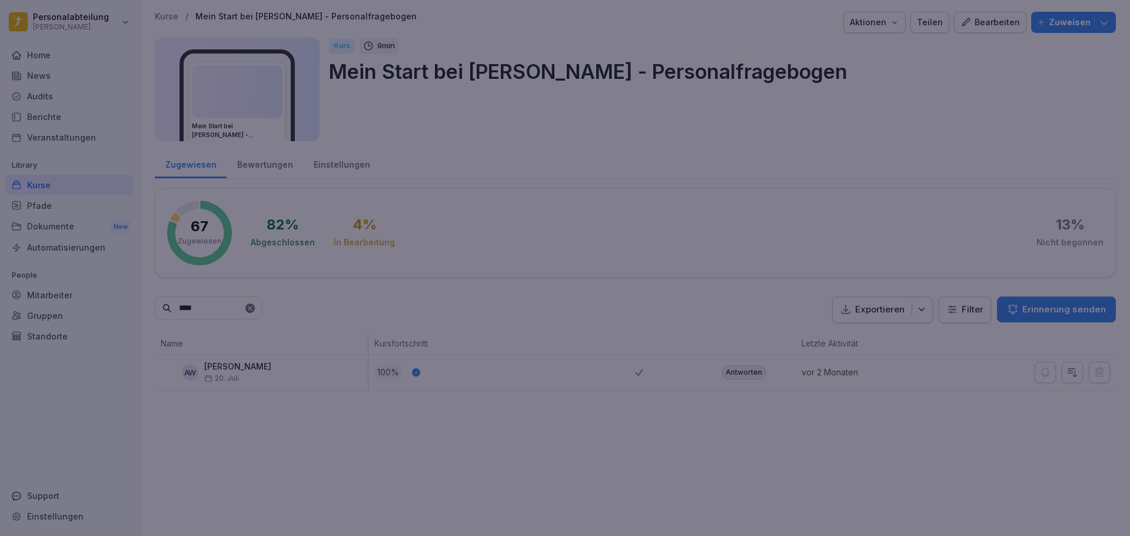
click at [829, 205] on div at bounding box center [565, 268] width 1130 height 536
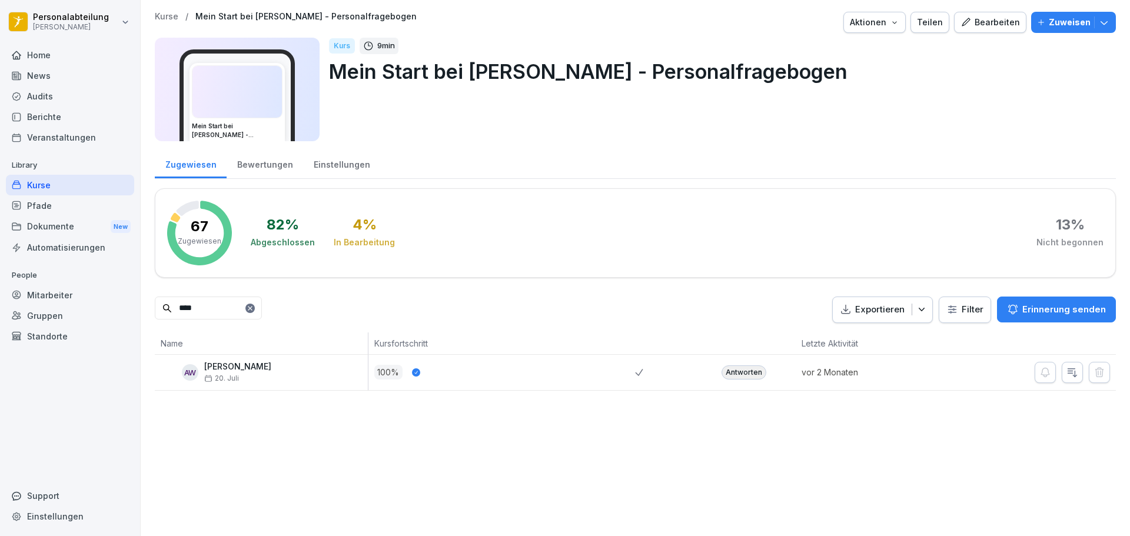
click at [45, 212] on div "Pfade" at bounding box center [70, 205] width 128 height 21
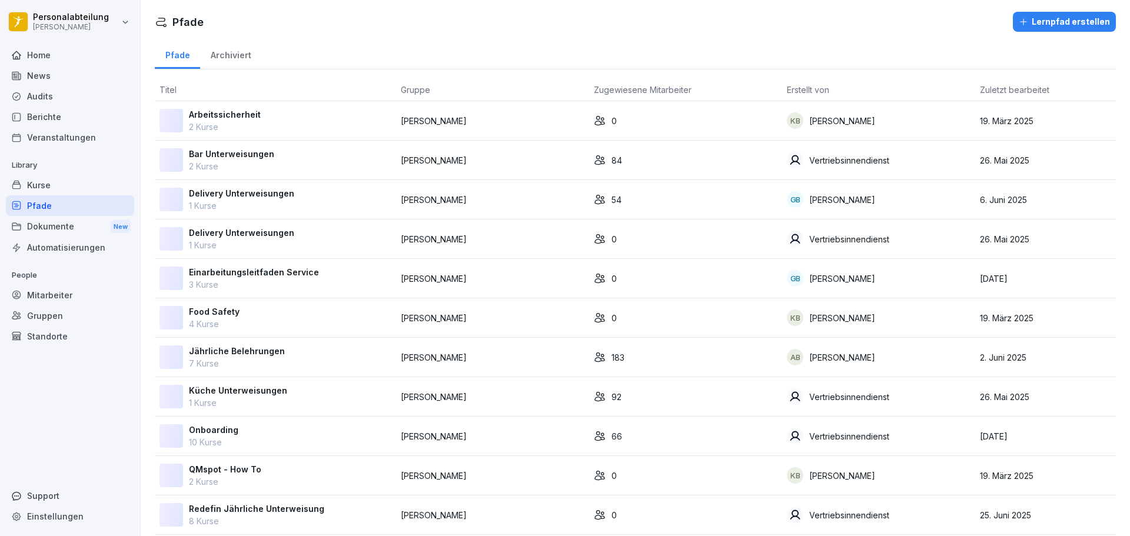
click at [232, 112] on p "Arbeitssicherheit" at bounding box center [225, 114] width 72 height 12
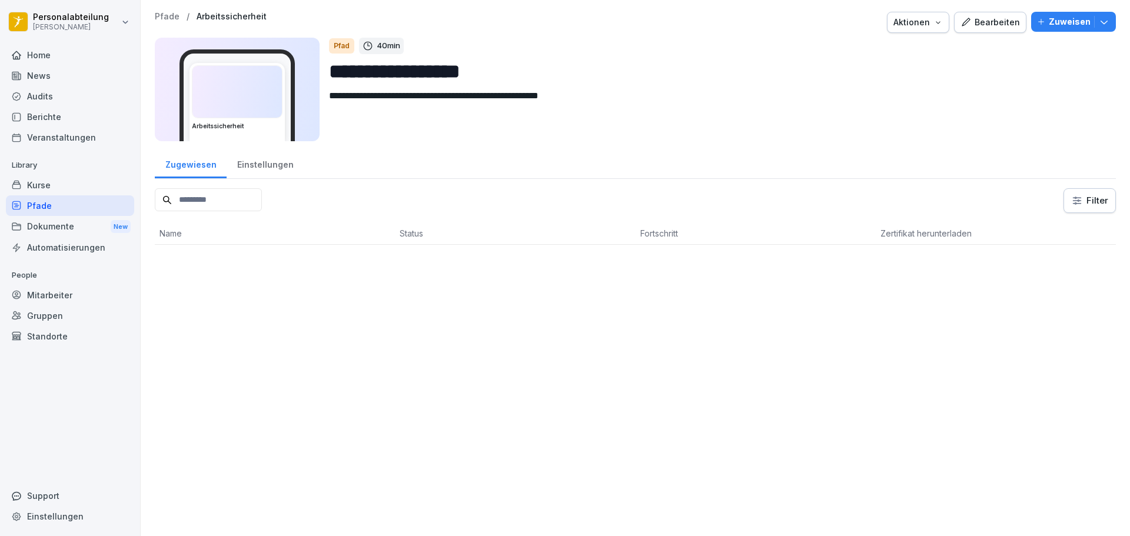
click at [48, 185] on div "Kurse" at bounding box center [70, 185] width 128 height 21
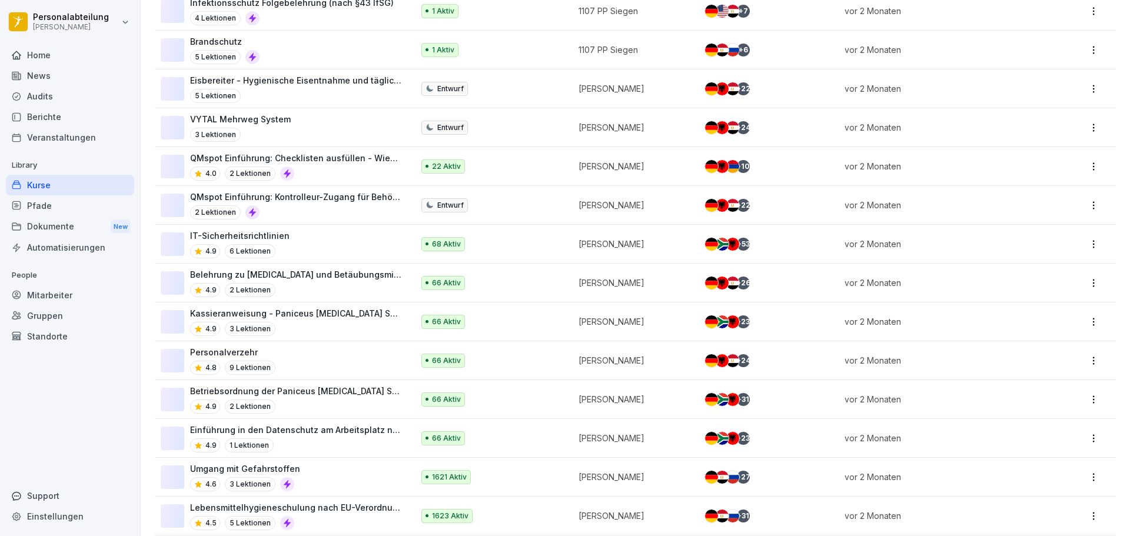
scroll to position [589, 0]
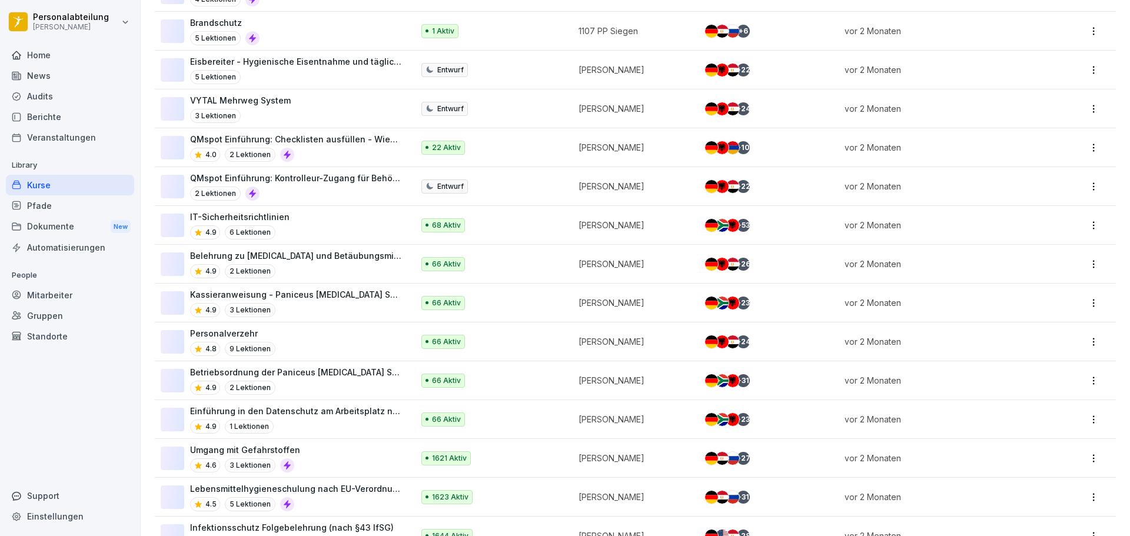
click at [328, 258] on p "Belehrung zu Alkohol und Betäubungsmitteln am Arbeitsplatz" at bounding box center [295, 256] width 211 height 12
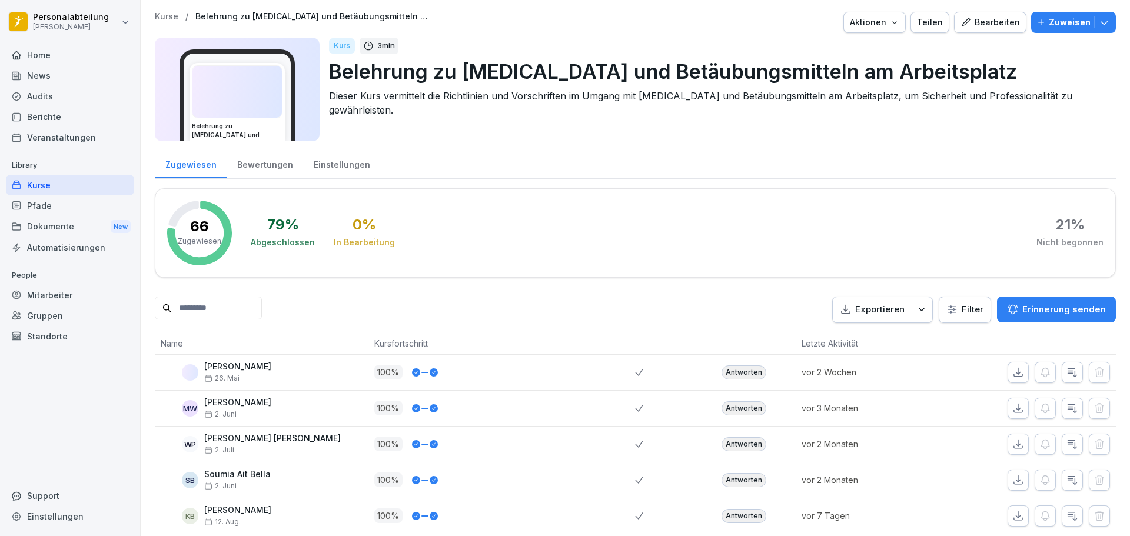
click at [238, 300] on input at bounding box center [208, 308] width 107 height 23
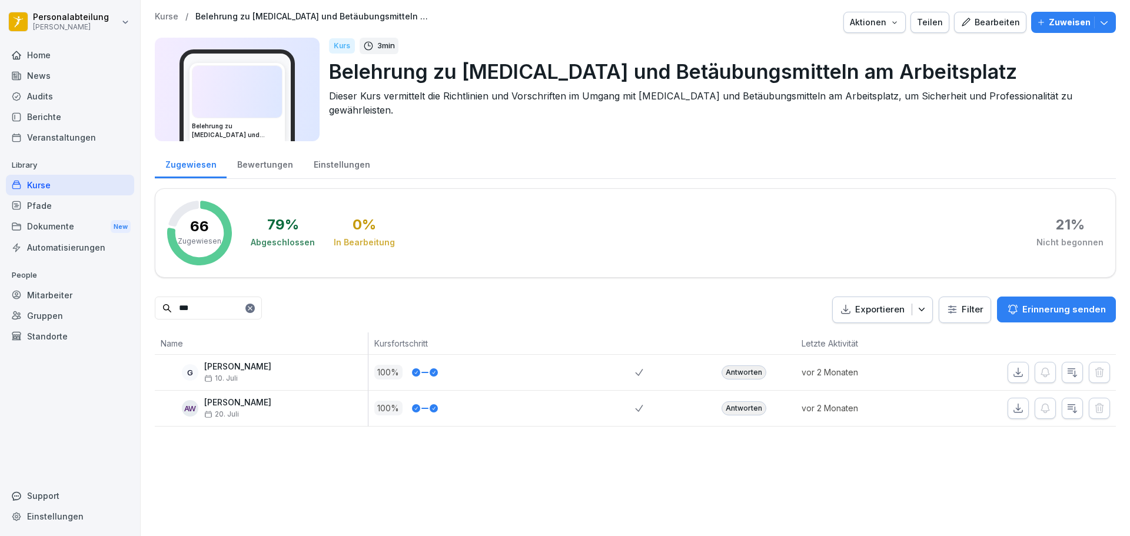
type input "***"
click at [741, 409] on div "Antworten" at bounding box center [744, 408] width 45 height 14
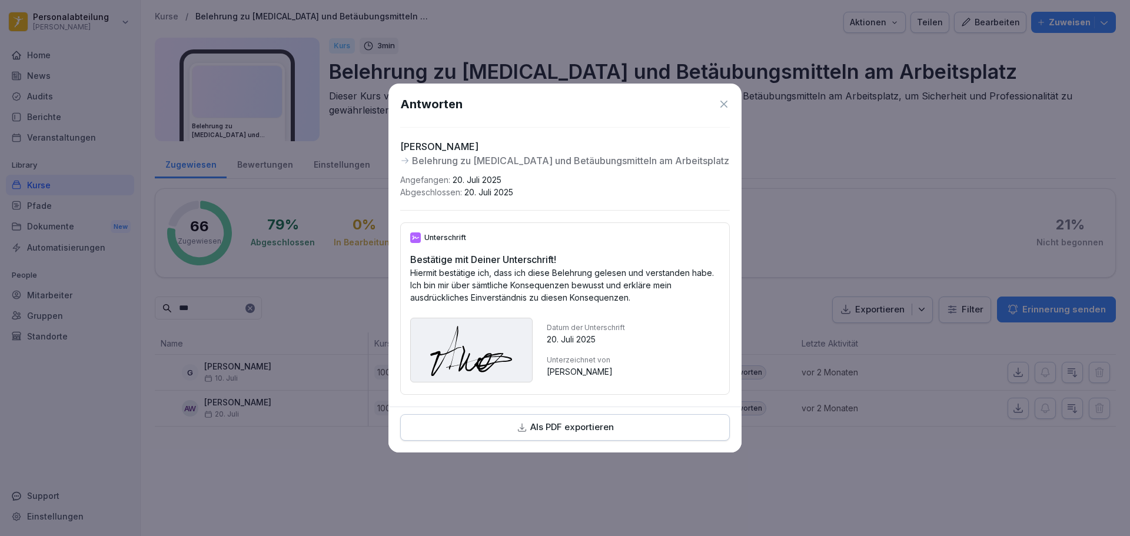
click at [723, 102] on icon at bounding box center [724, 104] width 12 height 12
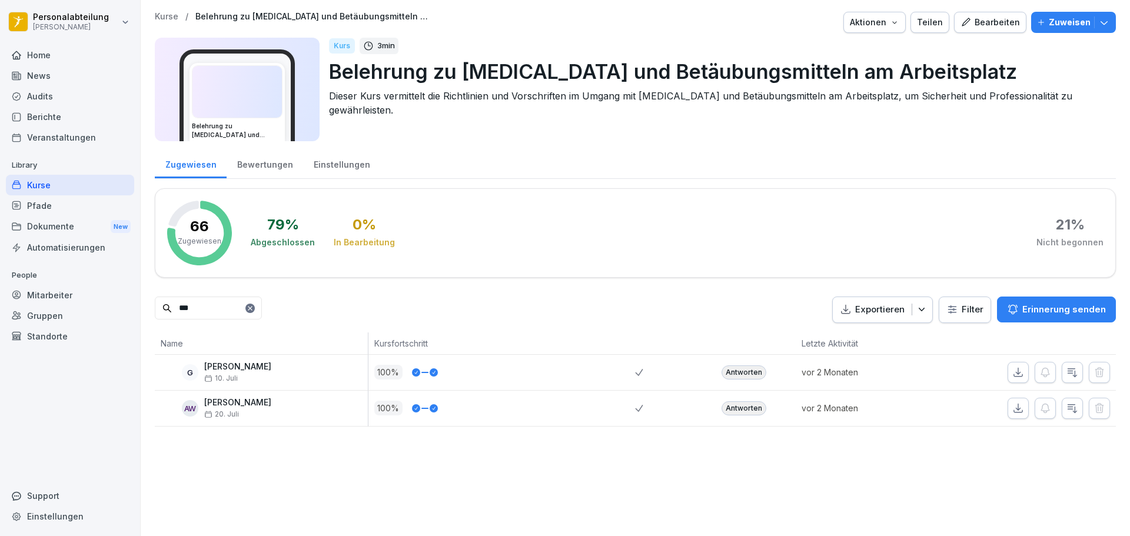
click at [753, 410] on div "Antworten" at bounding box center [744, 408] width 45 height 14
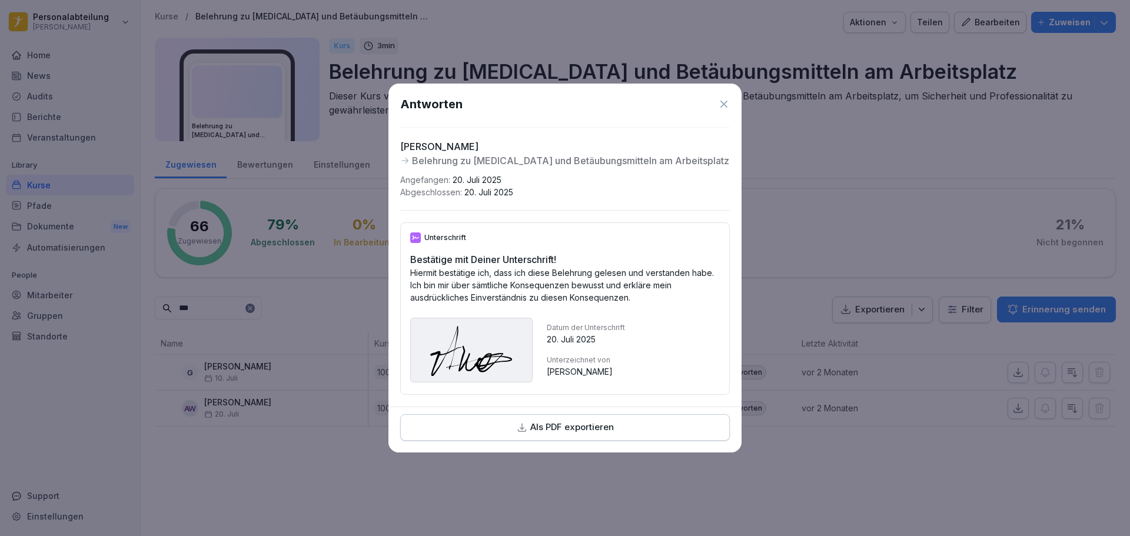
drag, startPoint x: 728, startPoint y: 95, endPoint x: 719, endPoint y: 95, distance: 8.2
click at [719, 98] on icon at bounding box center [724, 104] width 12 height 12
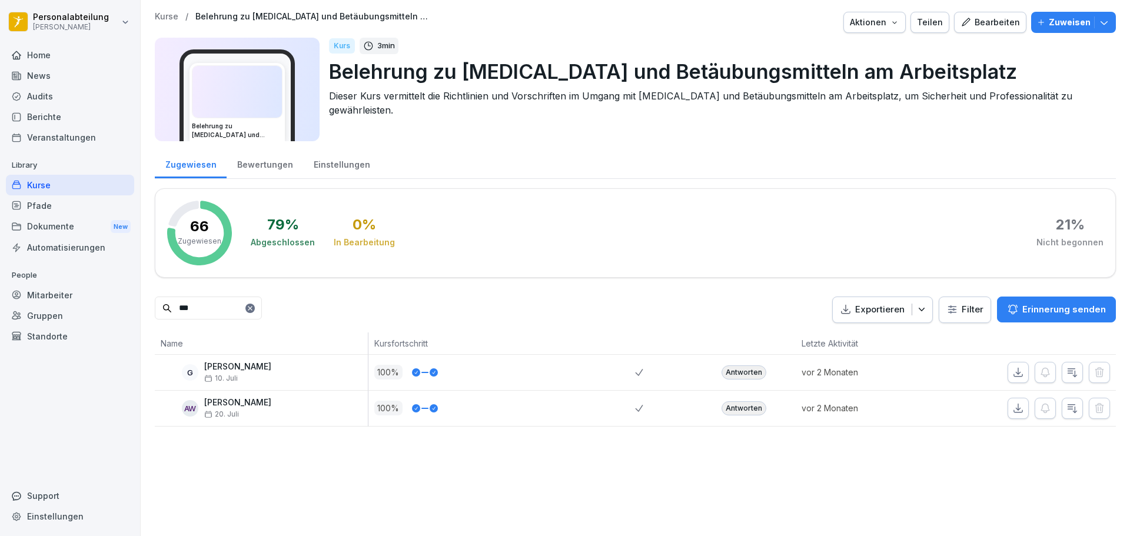
click at [50, 183] on div "Kurse" at bounding box center [70, 185] width 128 height 21
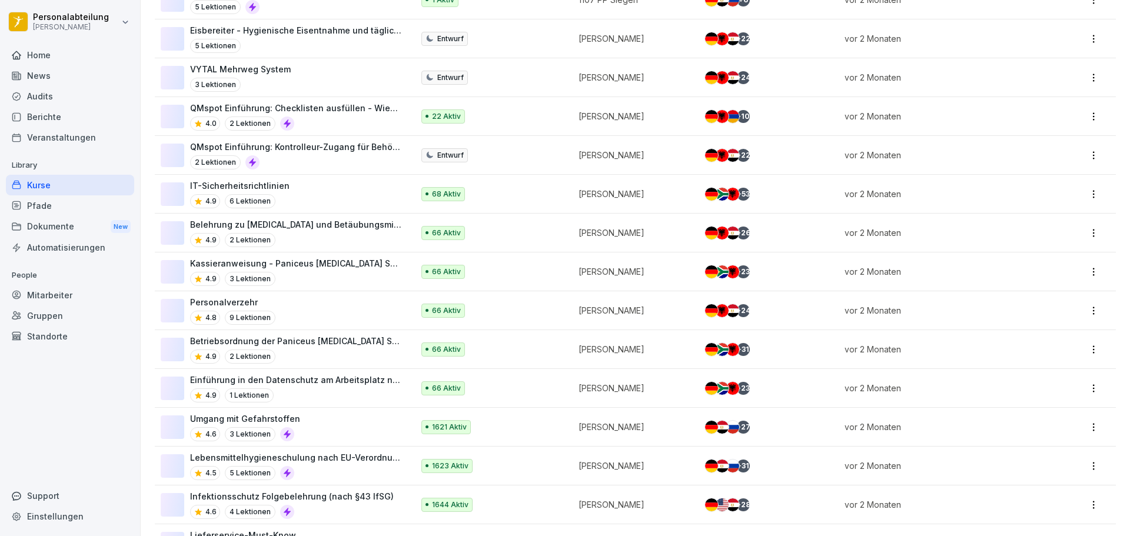
scroll to position [602, 0]
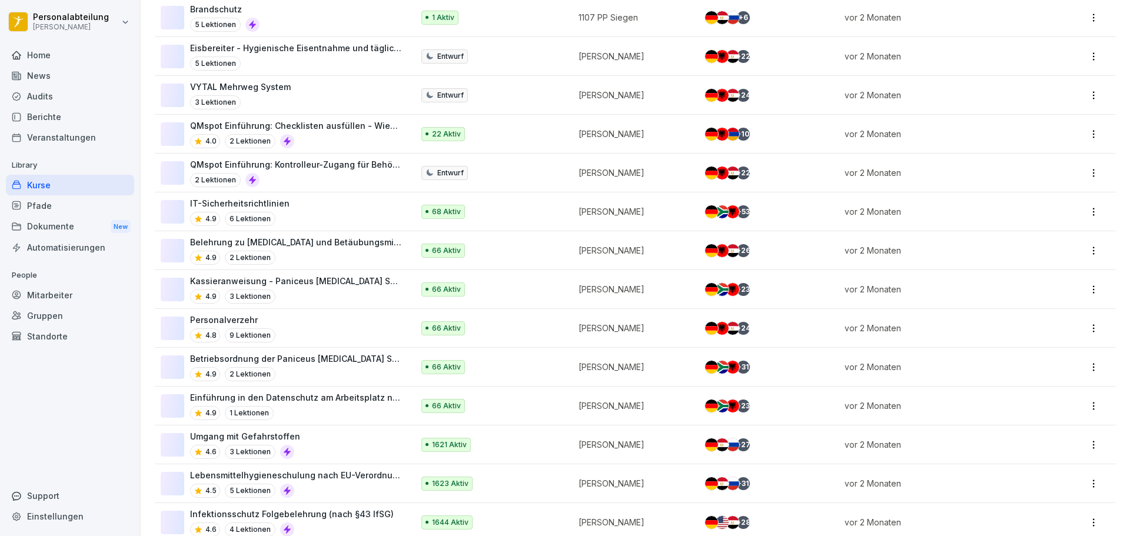
click at [346, 482] on div "Lebensmittelhygieneschulung nach EU-Verordnung (EG) Nr. 852 / 2004 4.5 5 Lektio…" at bounding box center [295, 483] width 211 height 29
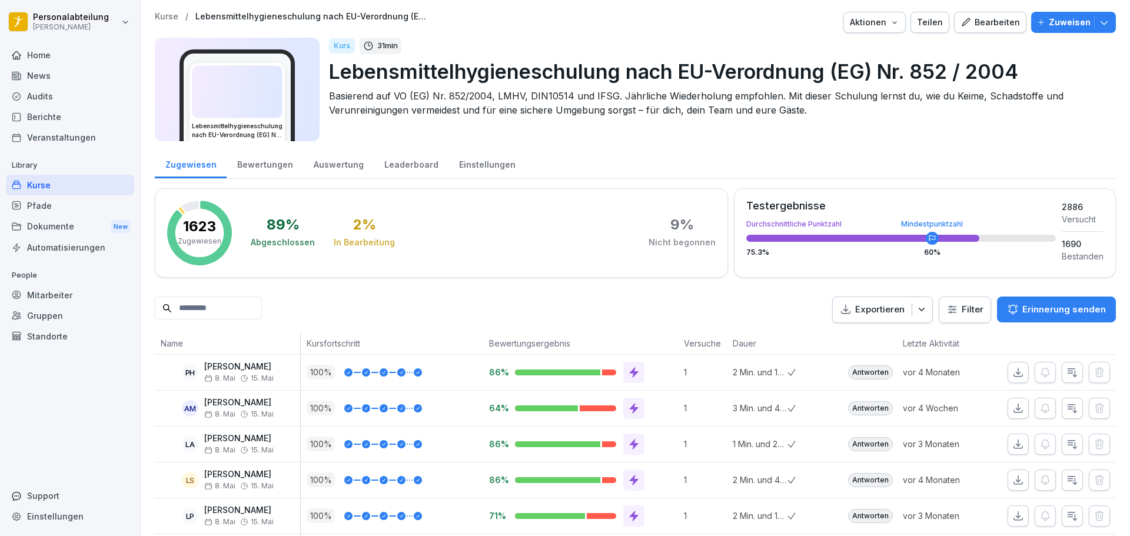
click at [246, 313] on input at bounding box center [208, 308] width 107 height 23
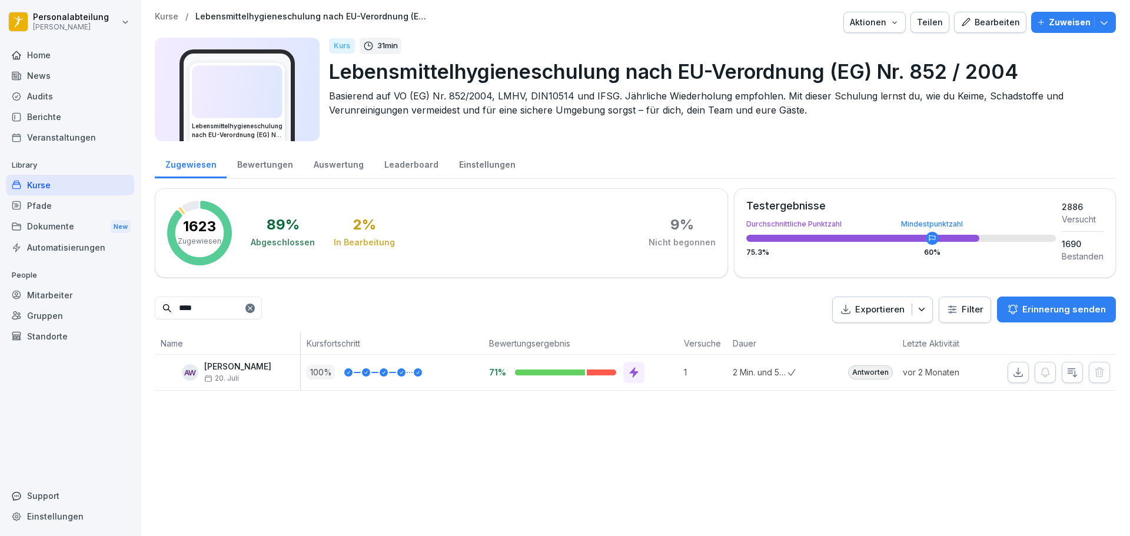
type input "****"
click at [876, 372] on div "Antworten" at bounding box center [870, 373] width 45 height 14
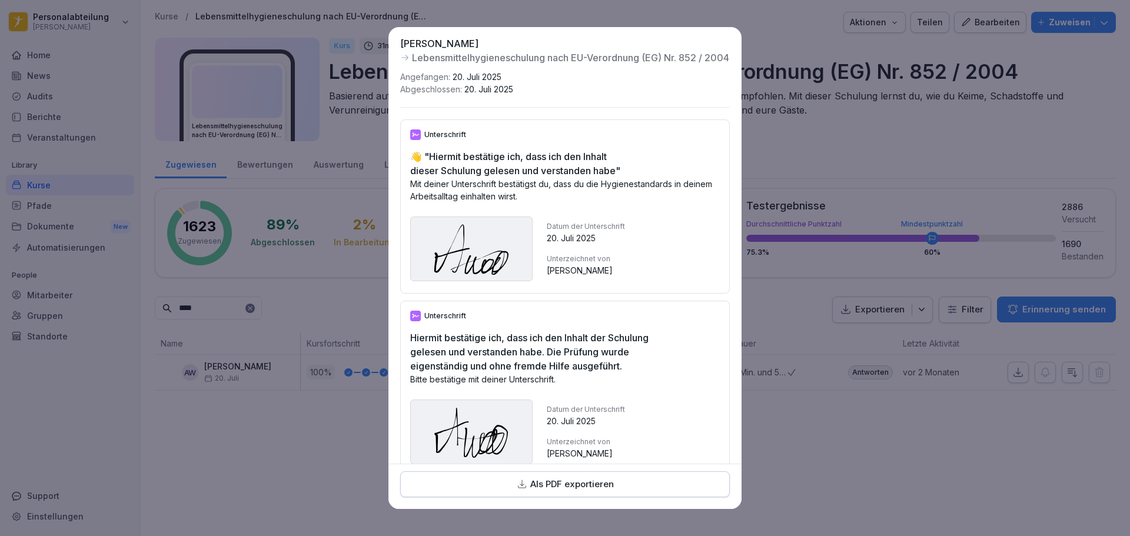
scroll to position [94, 0]
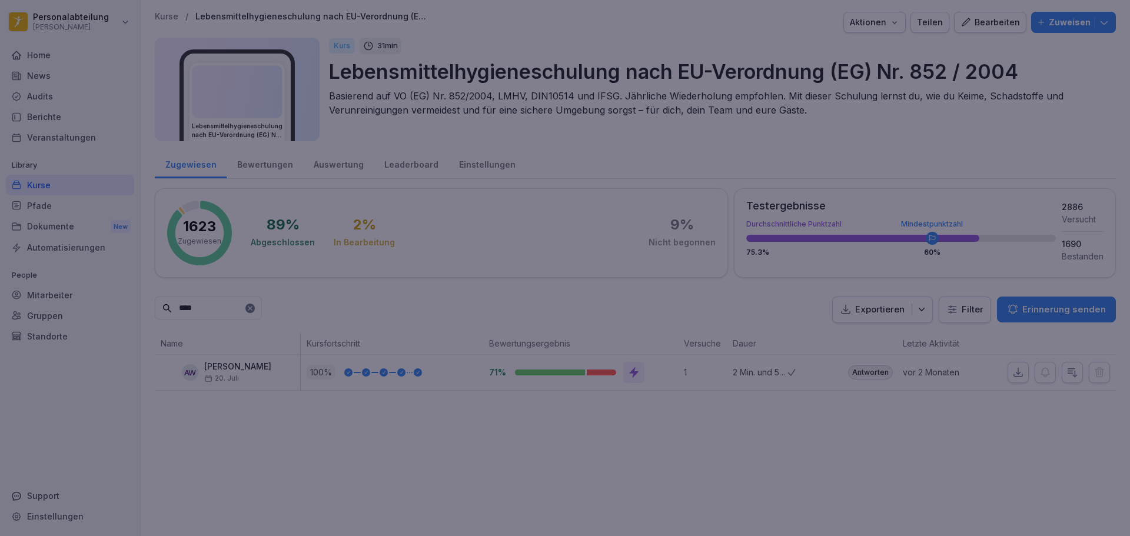
click at [115, 115] on div at bounding box center [565, 268] width 1130 height 536
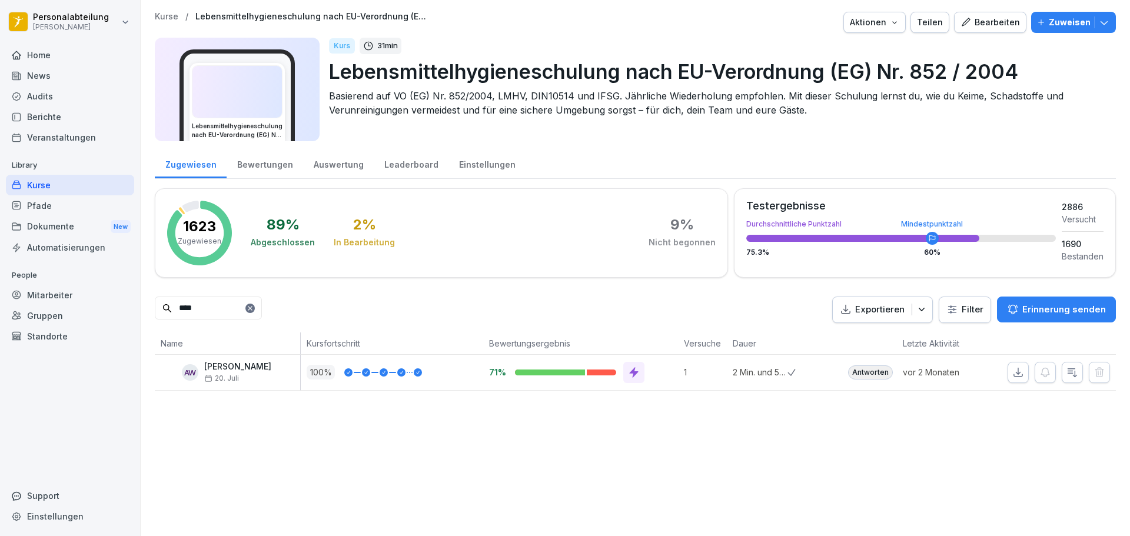
click at [69, 59] on div "Home" at bounding box center [70, 55] width 128 height 21
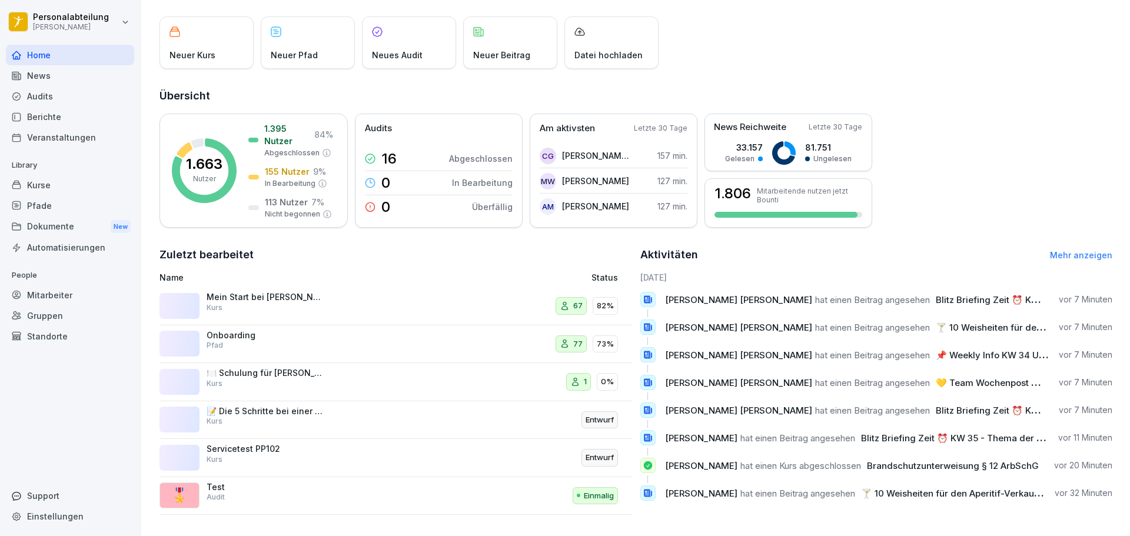
scroll to position [70, 0]
click at [358, 368] on div "🍽️ Schulung für Kellner: Zufriedene Gäste Kurs" at bounding box center [308, 382] width 296 height 28
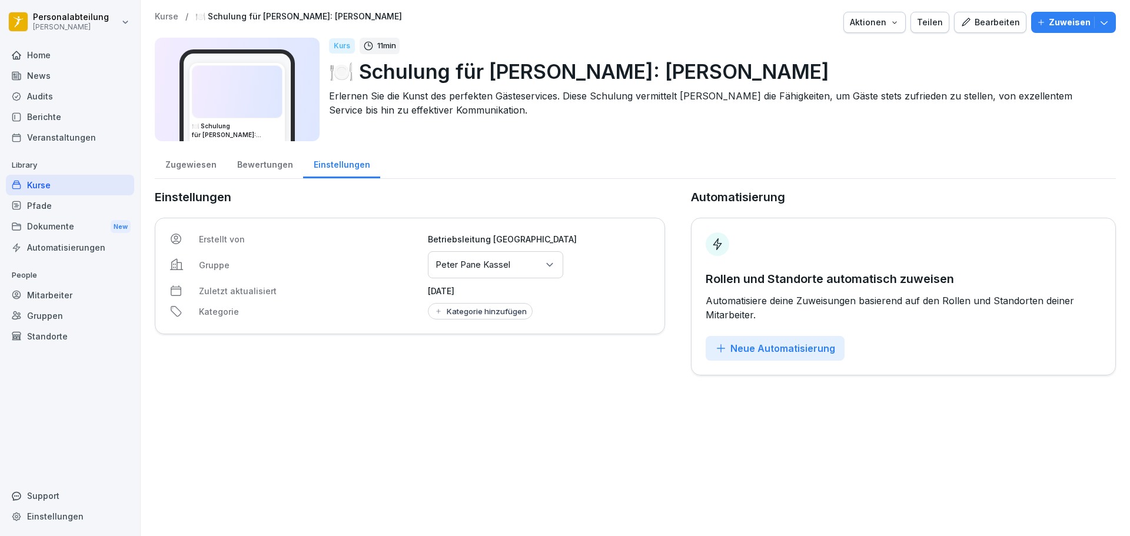
click at [69, 189] on div "Kurse" at bounding box center [70, 185] width 128 height 21
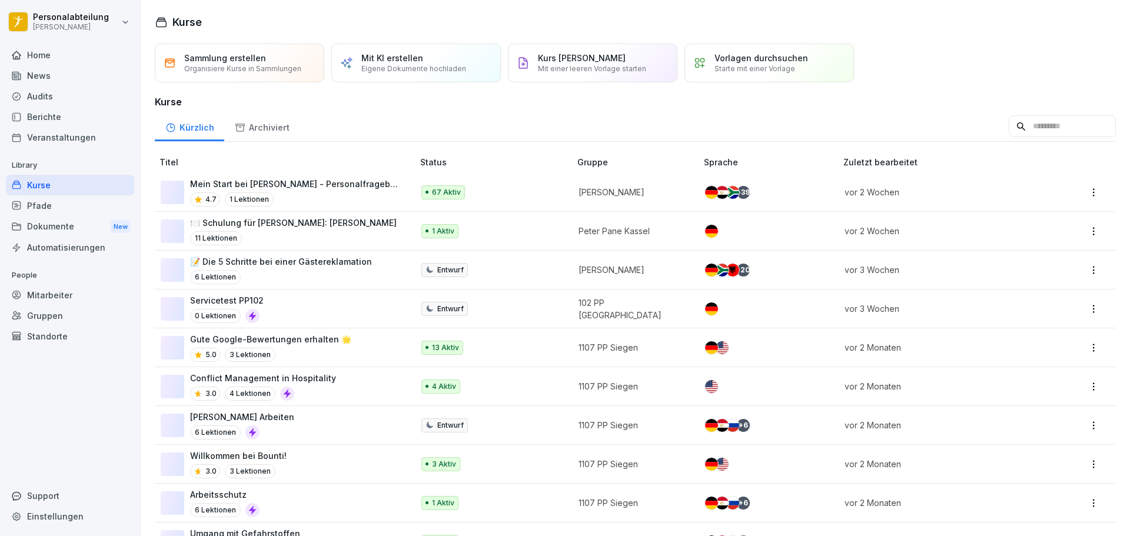
click at [244, 230] on div "🍽️ Schulung für Kellner: Zufriedene Gäste 11 Lektionen" at bounding box center [293, 231] width 207 height 29
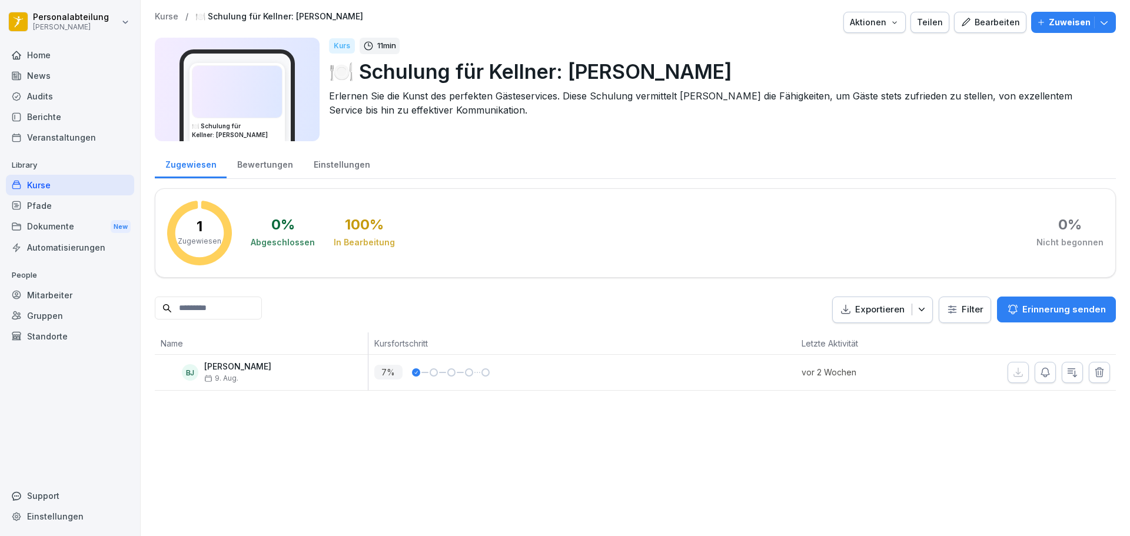
click at [106, 191] on div "Kurse" at bounding box center [70, 185] width 128 height 21
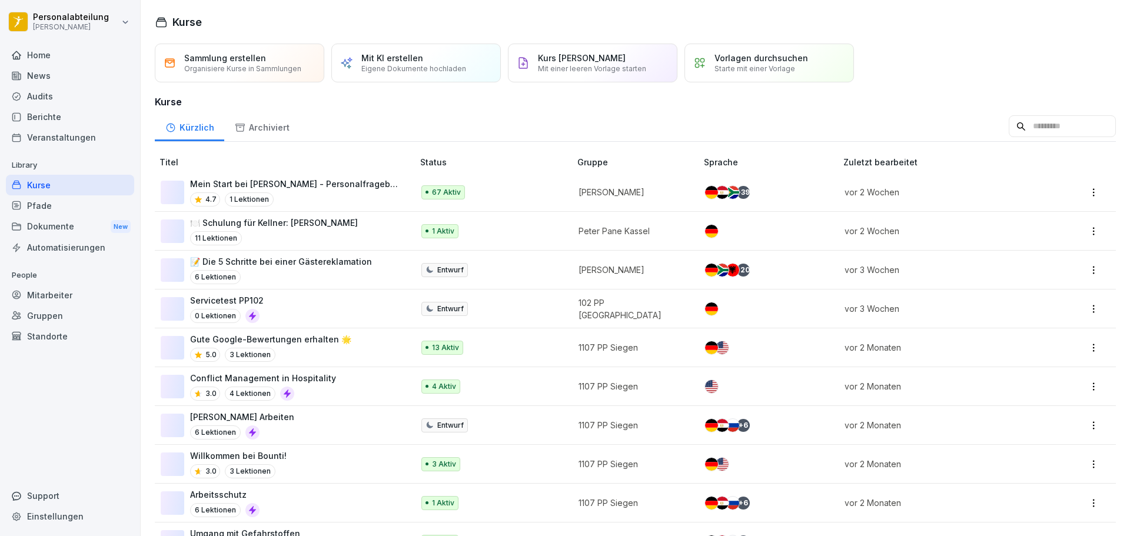
click at [65, 199] on div "Pfade" at bounding box center [70, 205] width 128 height 21
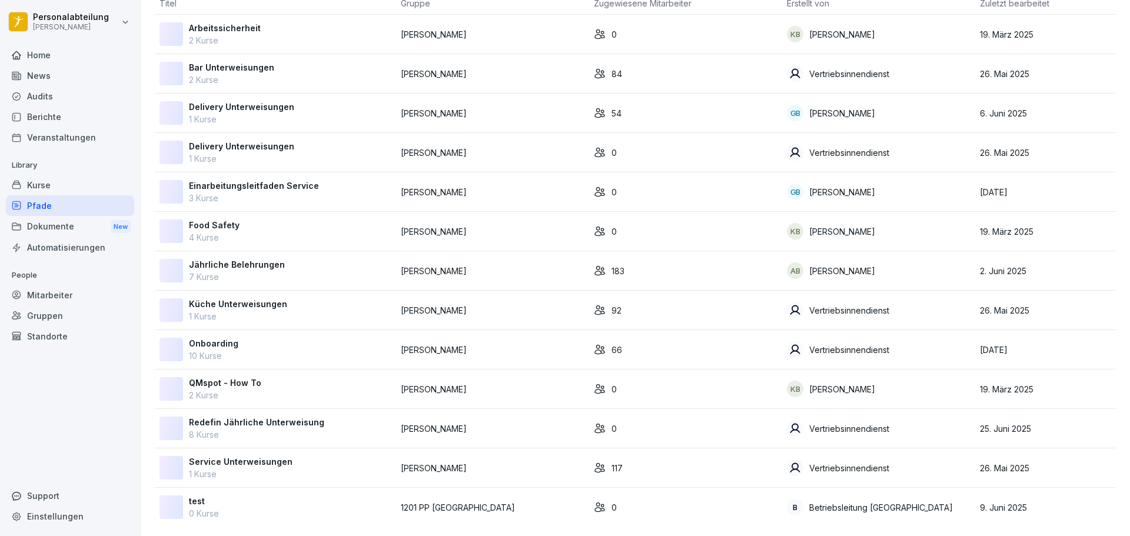
scroll to position [95, 0]
click at [257, 330] on td "Onboarding 10 Kurse" at bounding box center [275, 349] width 241 height 39
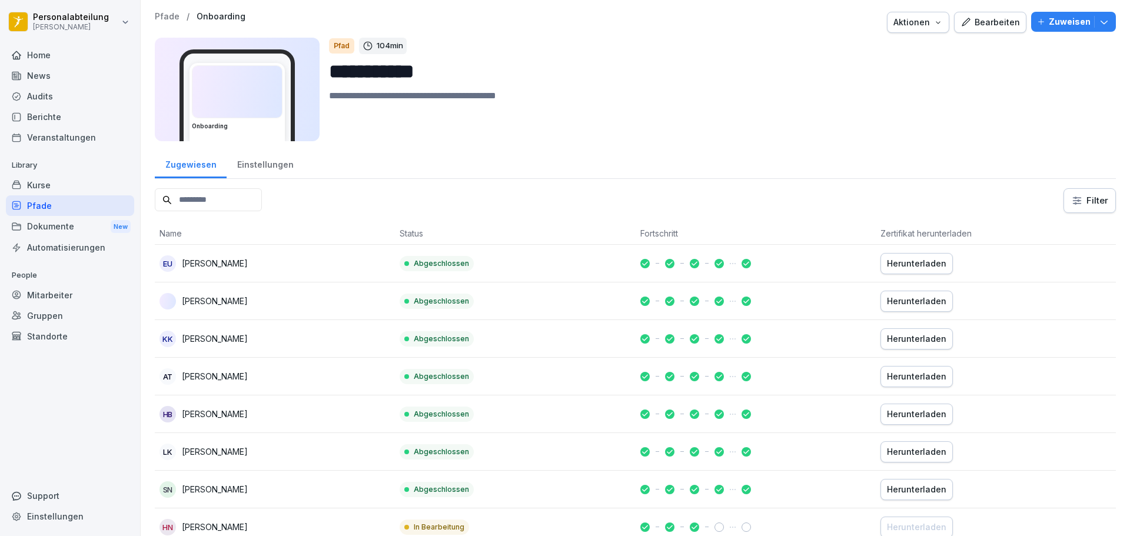
click at [262, 207] on input at bounding box center [208, 199] width 107 height 23
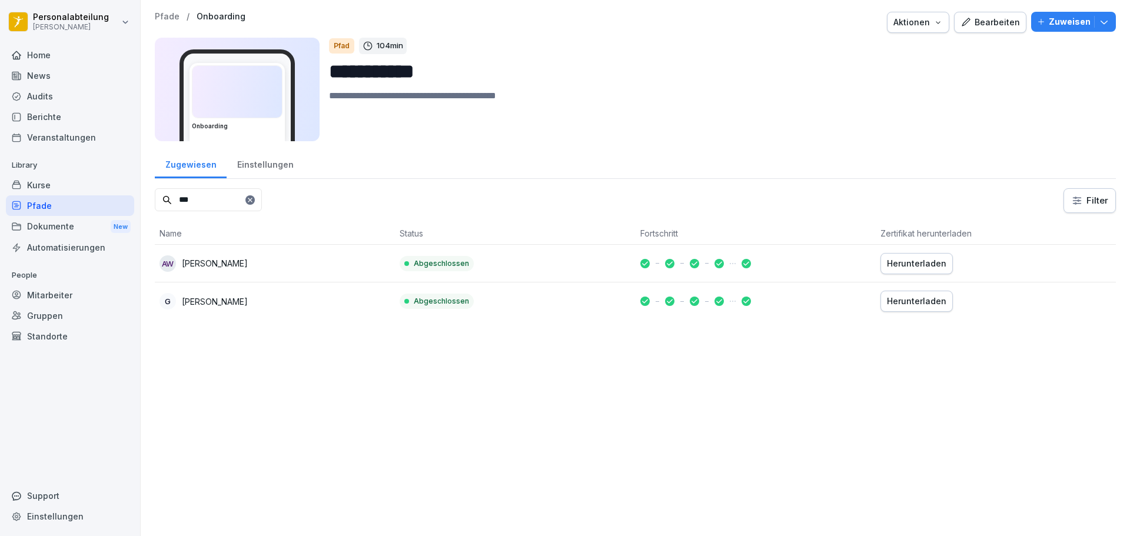
type input "***"
click at [921, 263] on div "Herunterladen" at bounding box center [916, 263] width 59 height 13
click at [69, 205] on div "Pfade" at bounding box center [70, 205] width 128 height 21
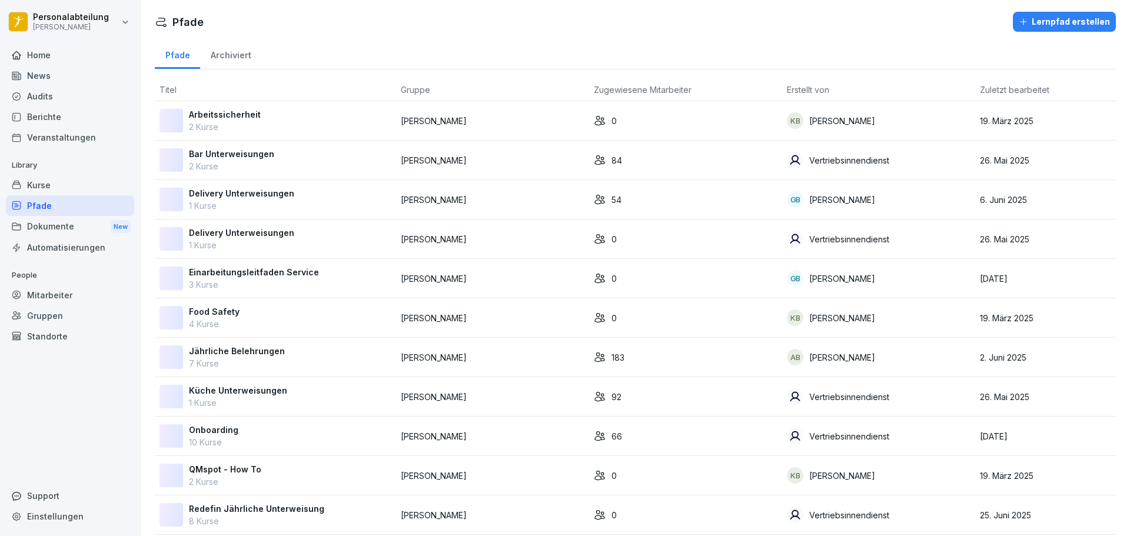
click at [66, 185] on div "Kurse" at bounding box center [70, 185] width 128 height 21
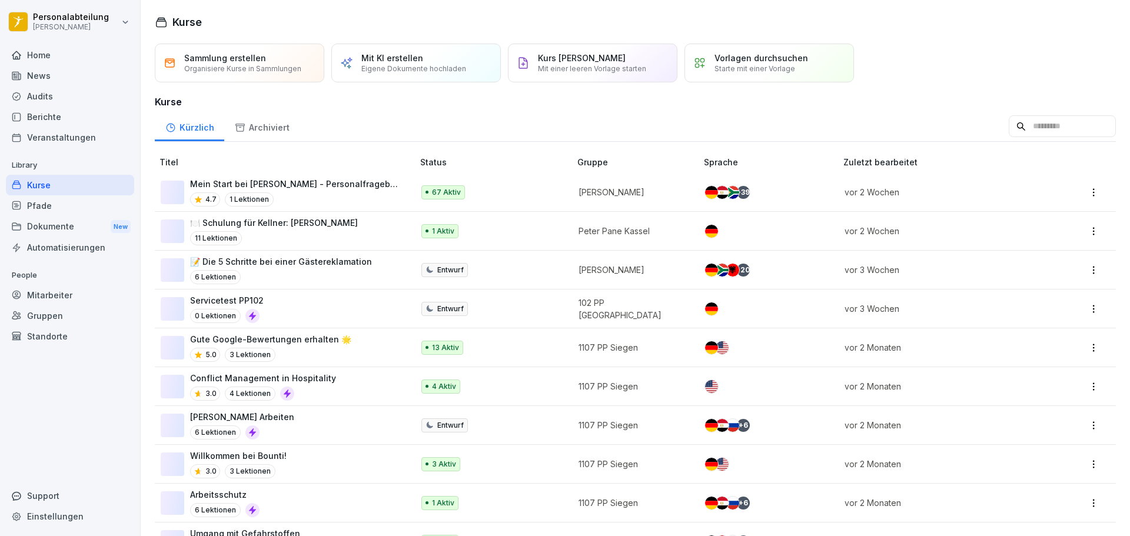
click at [344, 190] on div "Mein Start bei Peter Pane - Personalfragebogen 4.7 1 Lektionen" at bounding box center [295, 192] width 211 height 29
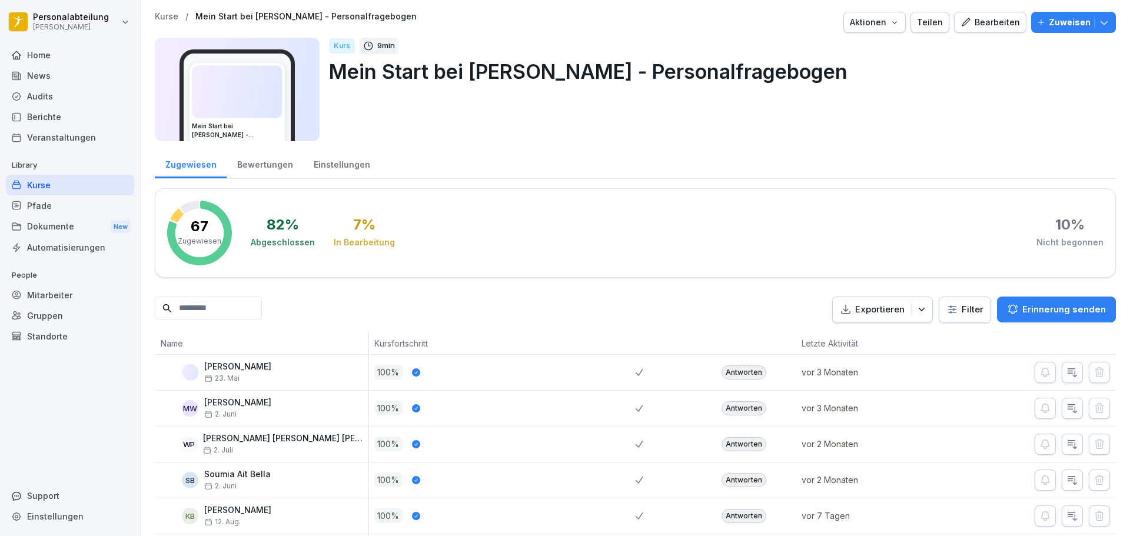
click at [230, 314] on input at bounding box center [208, 308] width 107 height 23
type input "*"
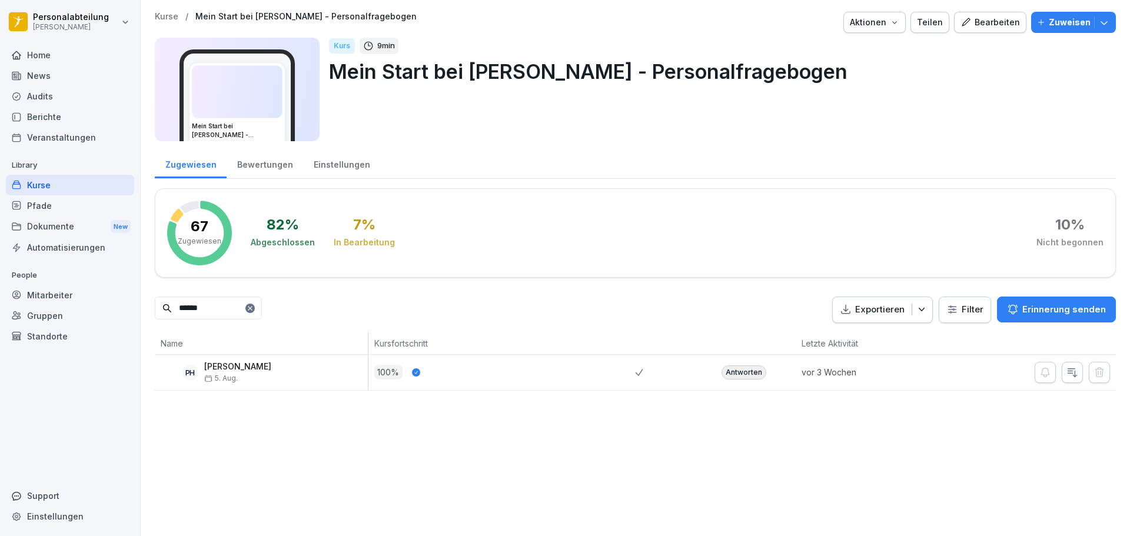
type input "******"
click at [733, 374] on div "Antworten" at bounding box center [744, 373] width 45 height 14
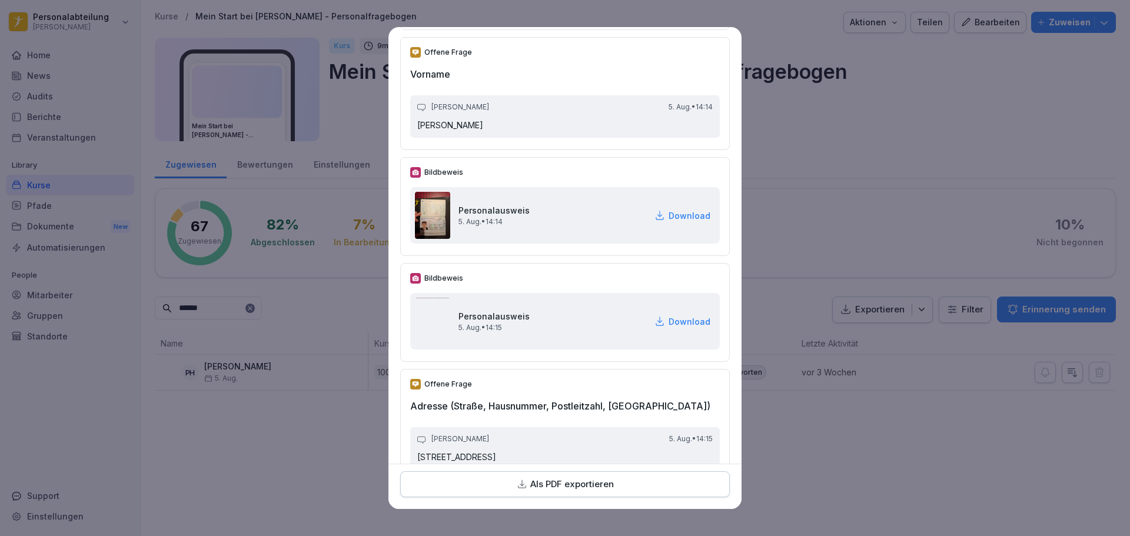
scroll to position [237, 0]
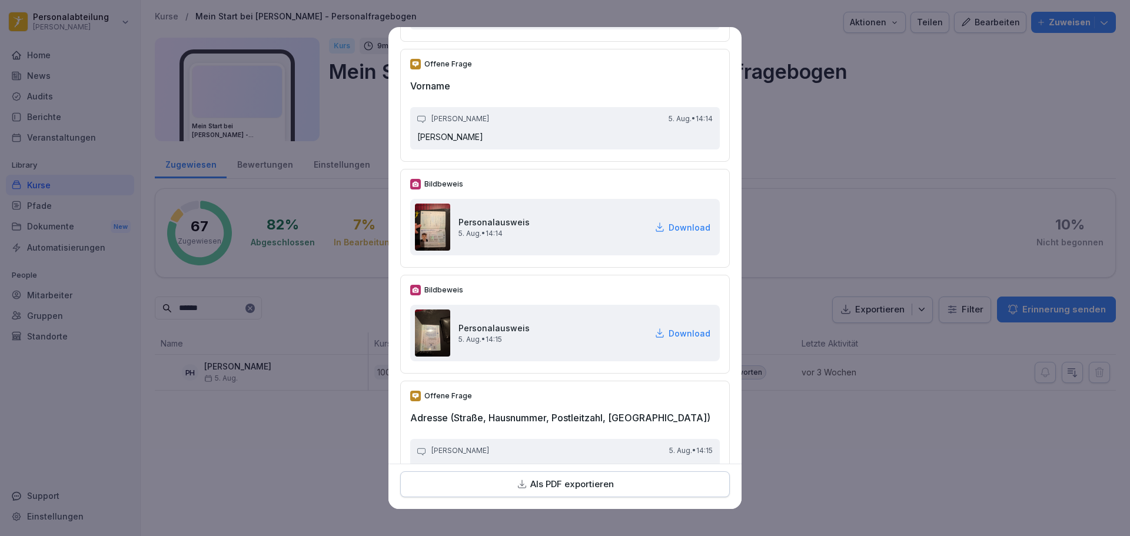
click at [669, 226] on p "Download" at bounding box center [690, 227] width 42 height 12
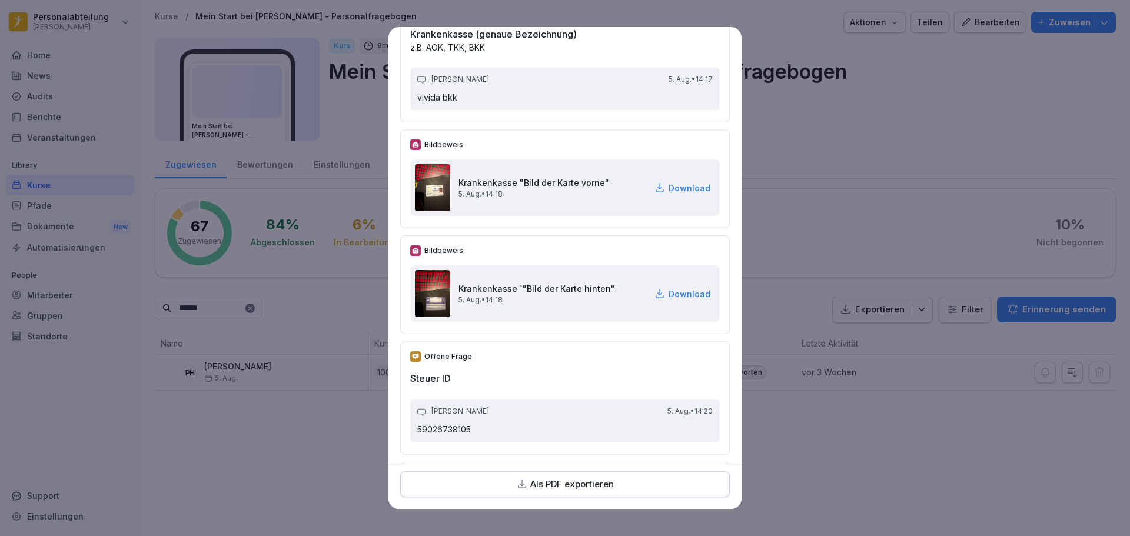
scroll to position [1707, 0]
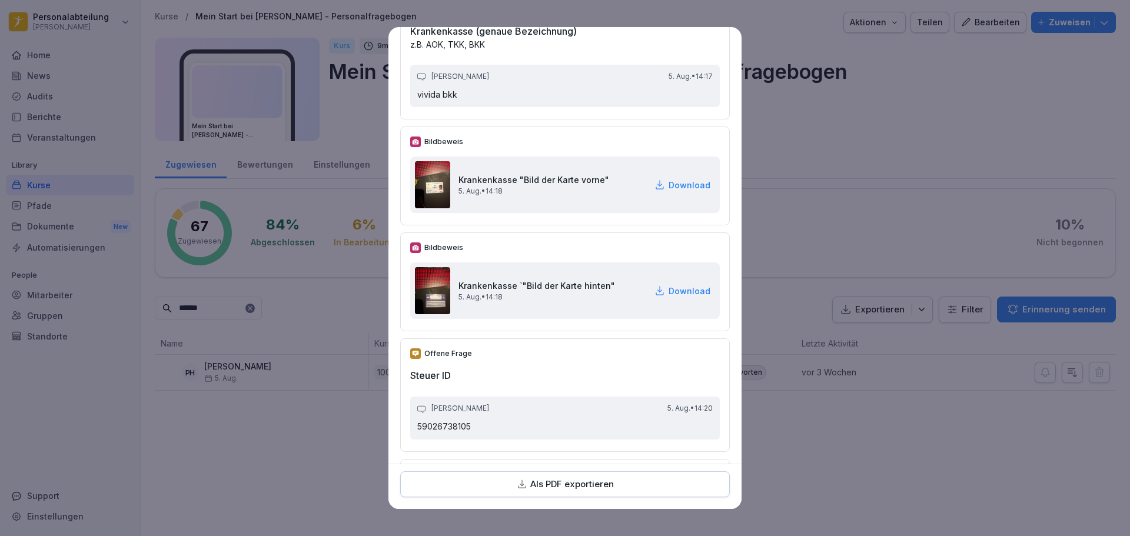
click at [671, 185] on p "Download" at bounding box center [690, 185] width 42 height 12
click at [669, 291] on p "Download" at bounding box center [690, 291] width 42 height 12
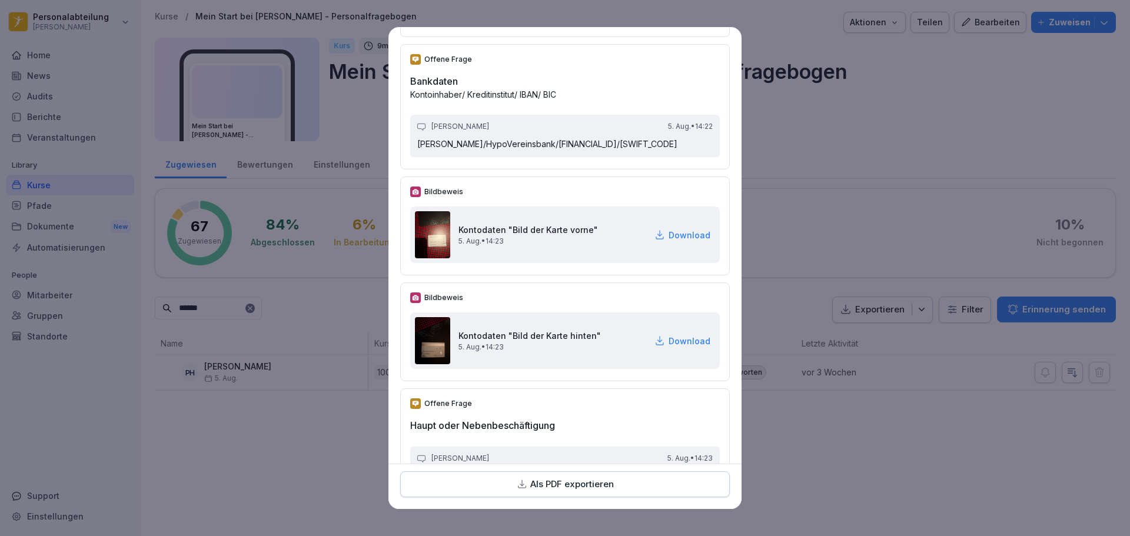
scroll to position [2178, 0]
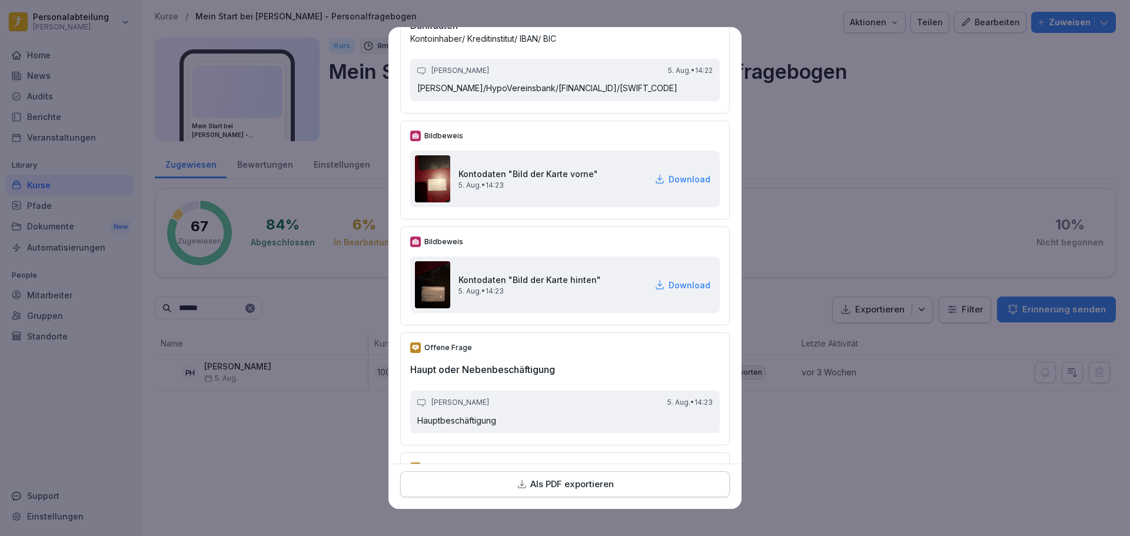
click at [677, 185] on p "Download" at bounding box center [690, 179] width 42 height 12
click at [672, 291] on p "Download" at bounding box center [690, 285] width 42 height 12
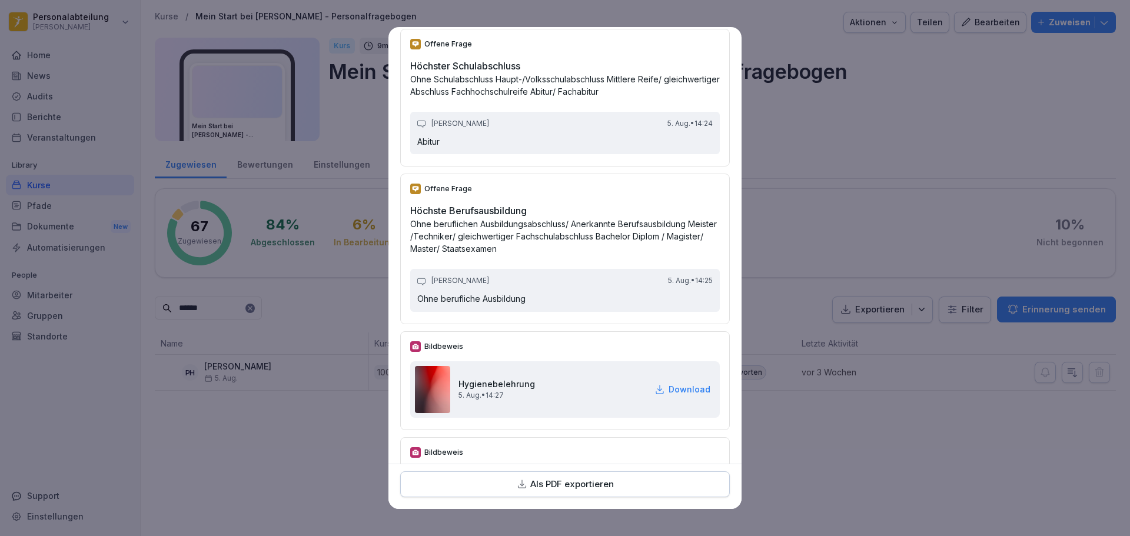
scroll to position [3298, 0]
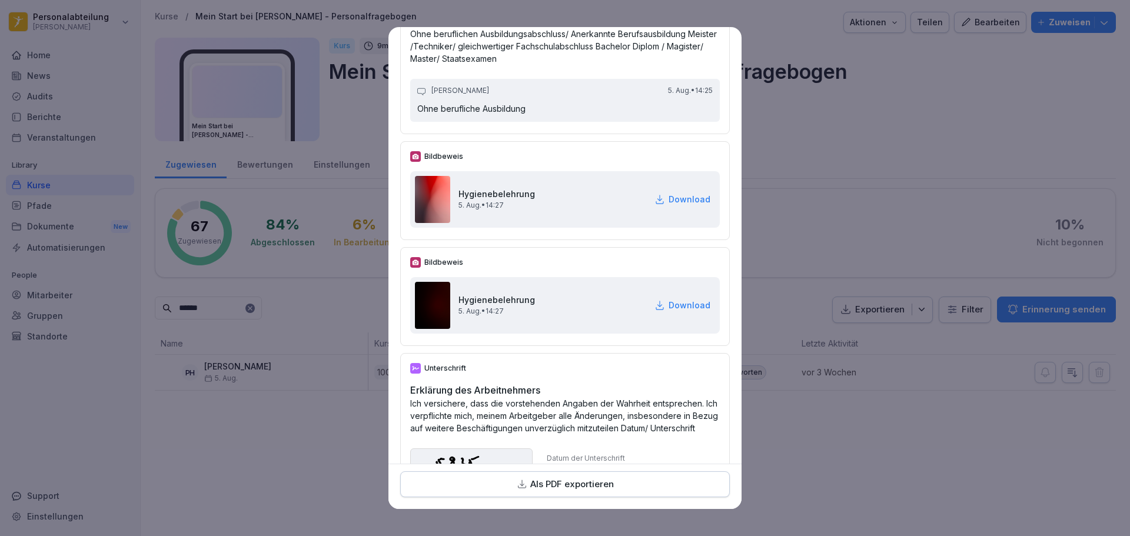
drag, startPoint x: 655, startPoint y: 329, endPoint x: 662, endPoint y: 308, distance: 22.0
click at [669, 311] on p "Download" at bounding box center [690, 305] width 42 height 12
click at [677, 205] on p "Download" at bounding box center [690, 199] width 42 height 12
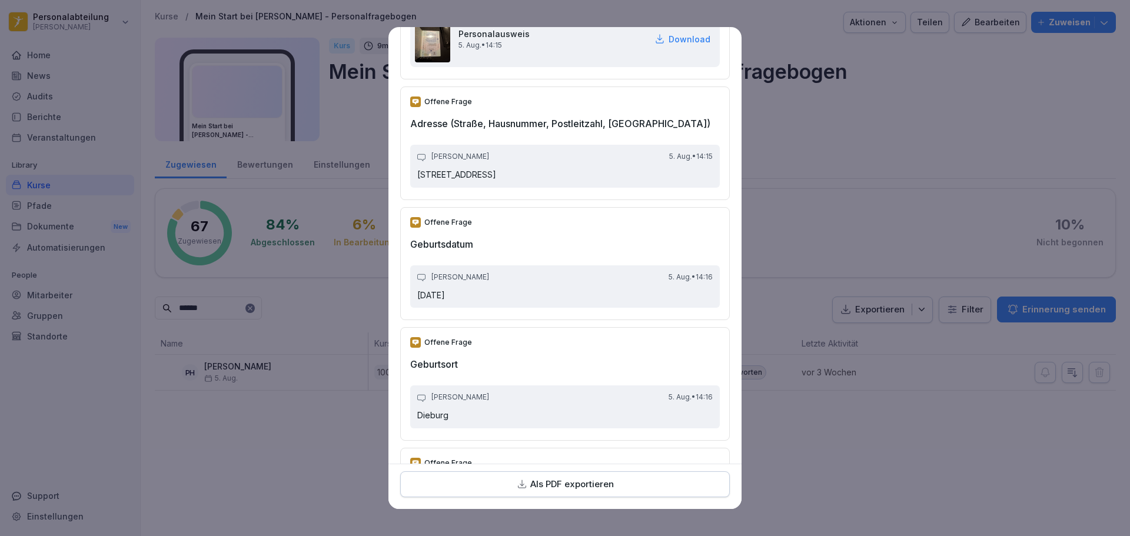
scroll to position [296, 0]
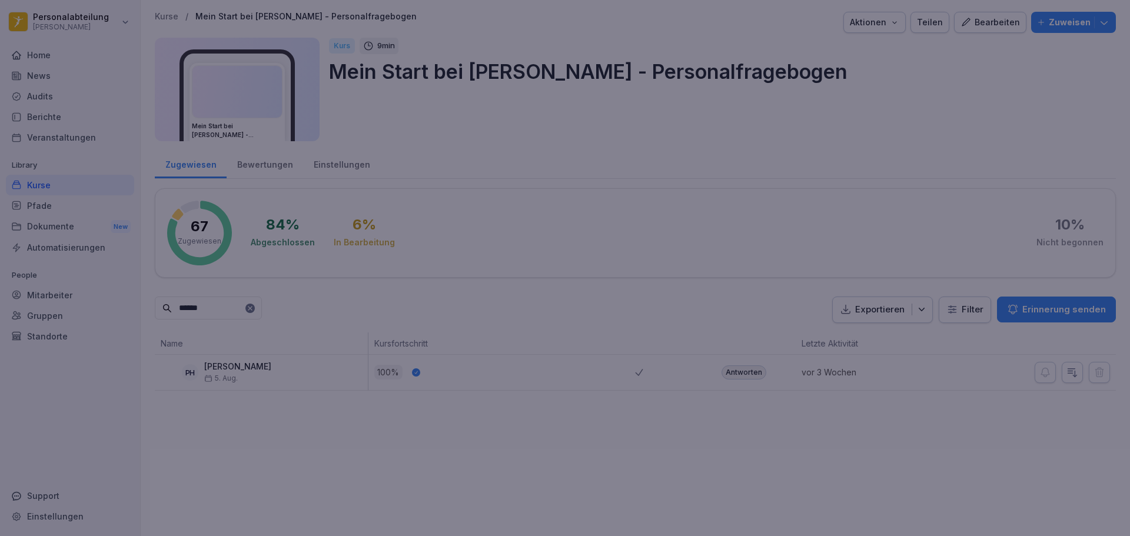
click at [874, 432] on div at bounding box center [565, 268] width 1130 height 536
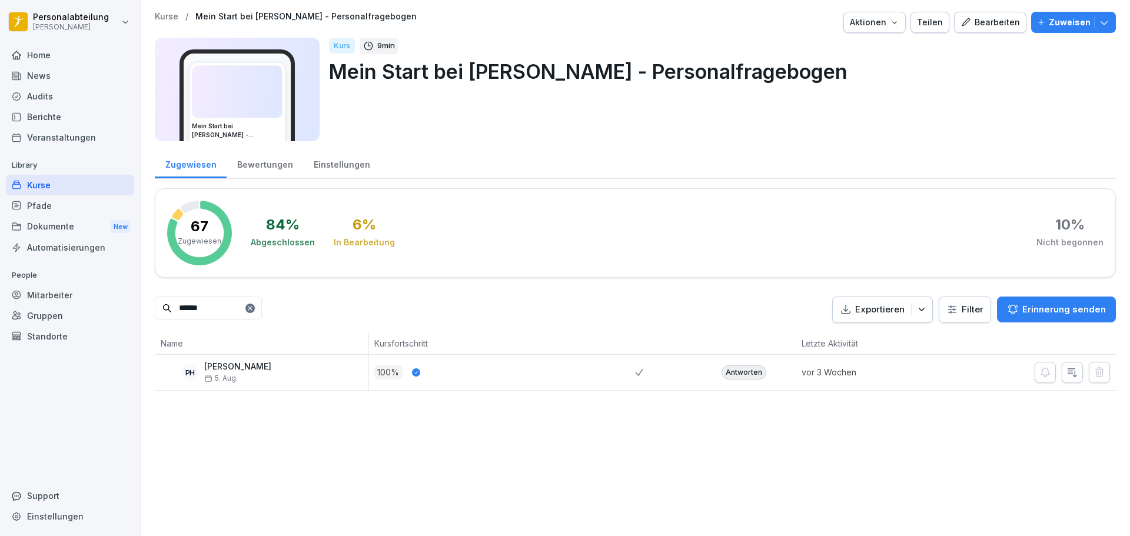
click at [44, 212] on div "Pfade" at bounding box center [70, 205] width 128 height 21
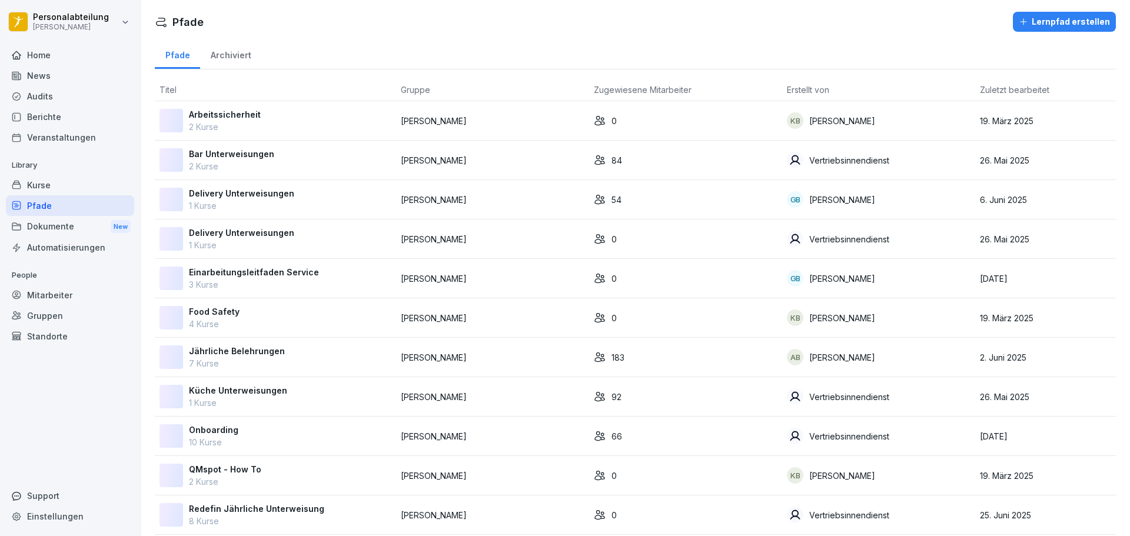
scroll to position [95, 0]
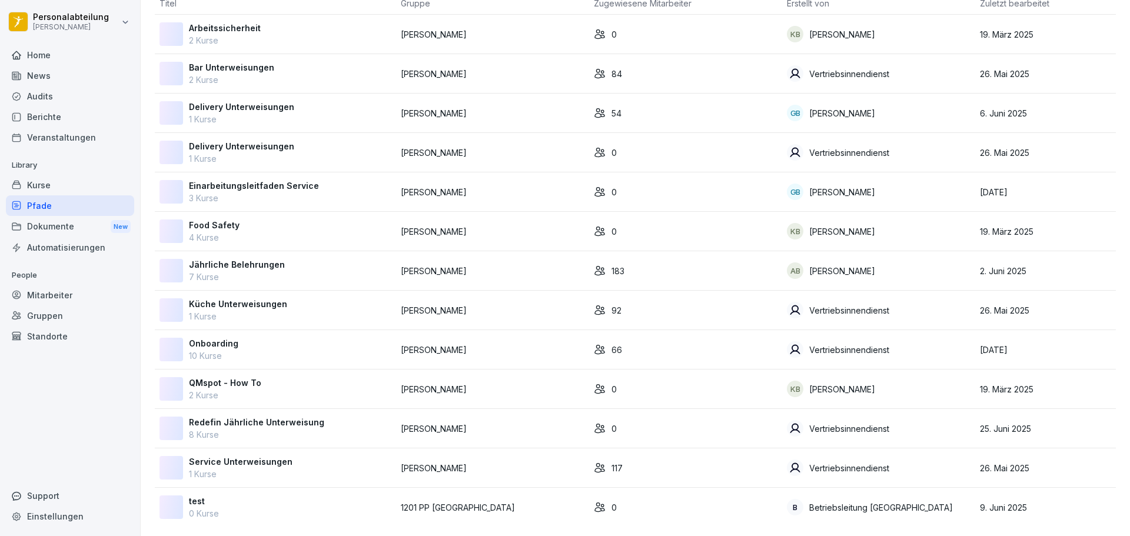
click at [220, 330] on td "Onboarding 10 Kurse" at bounding box center [275, 349] width 241 height 39
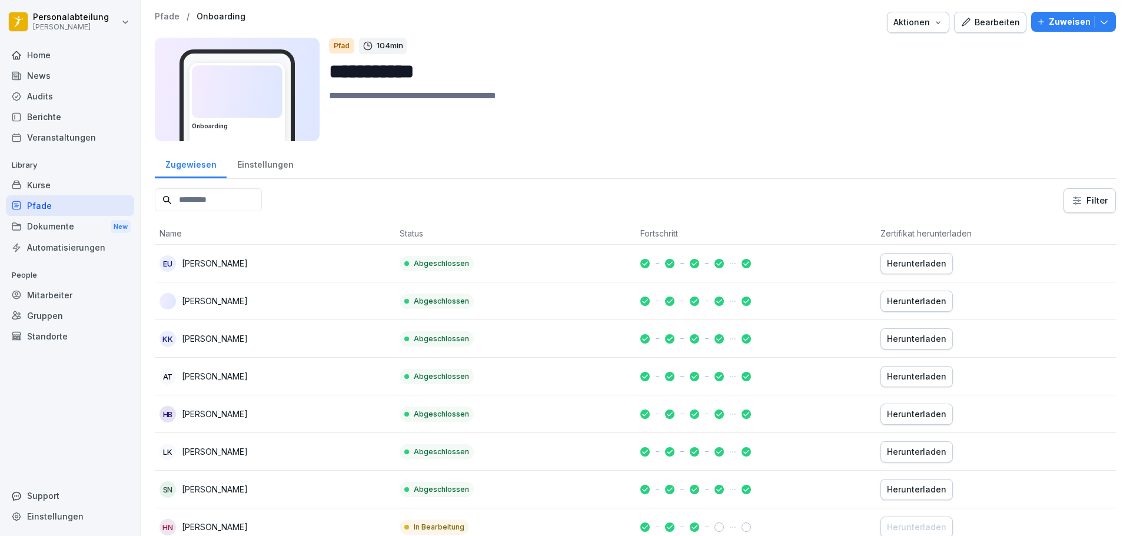
click at [213, 197] on input at bounding box center [208, 199] width 107 height 23
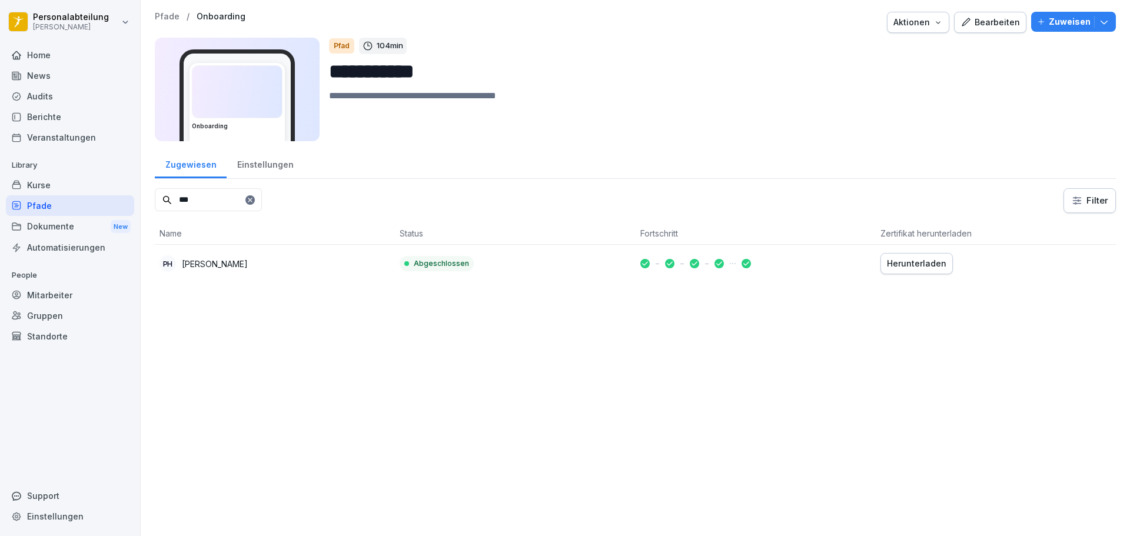
type input "***"
click at [928, 256] on button "Herunterladen" at bounding box center [917, 263] width 72 height 21
drag, startPoint x: 449, startPoint y: 423, endPoint x: 469, endPoint y: 386, distance: 41.9
click at [451, 420] on div "**********" at bounding box center [635, 268] width 989 height 536
click at [914, 262] on div "Herunterladen" at bounding box center [916, 263] width 59 height 13
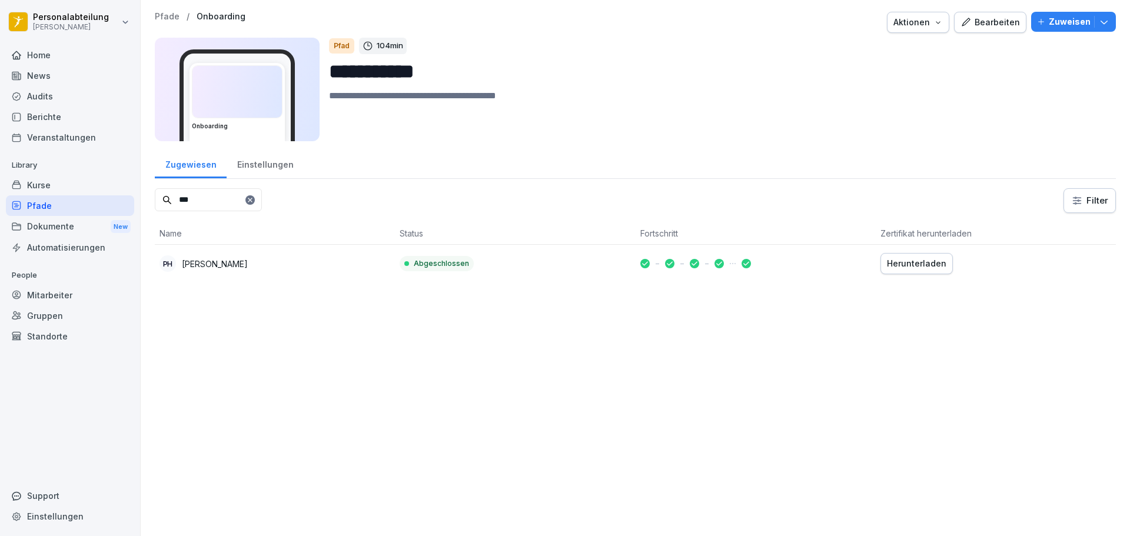
click at [38, 184] on div "Kurse" at bounding box center [70, 185] width 128 height 21
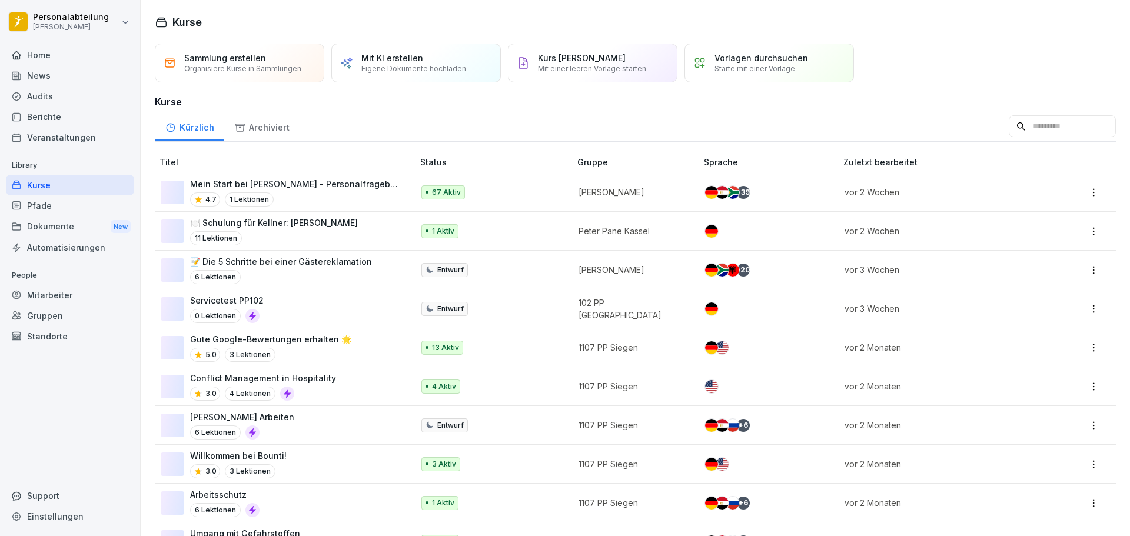
click at [285, 179] on p "Mein Start bei [PERSON_NAME] - Personalfragebogen" at bounding box center [295, 184] width 211 height 12
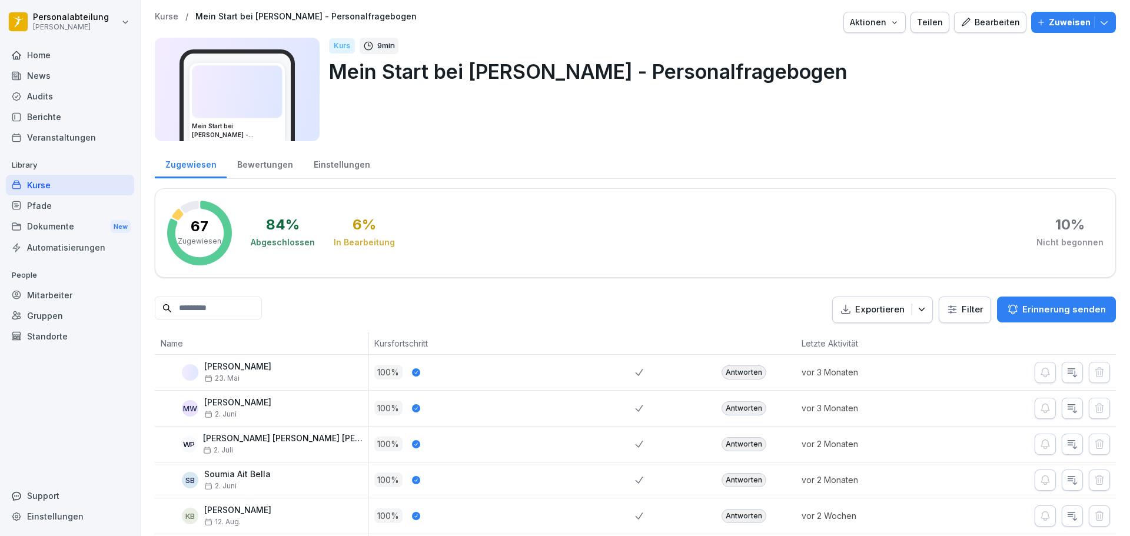
click at [262, 310] on input at bounding box center [208, 308] width 107 height 23
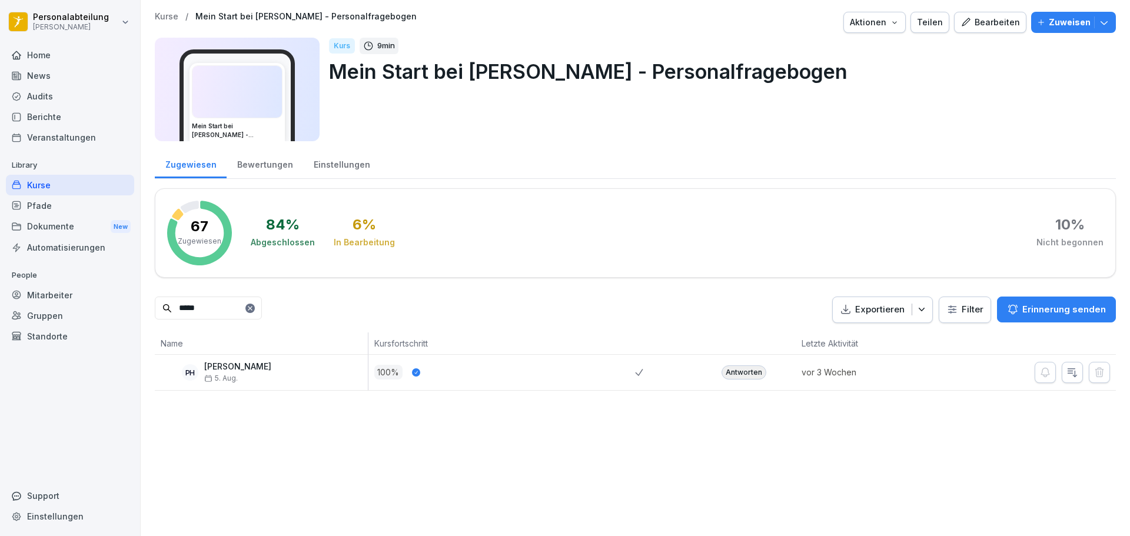
type input "*****"
click at [743, 370] on div "Antworten" at bounding box center [744, 373] width 45 height 14
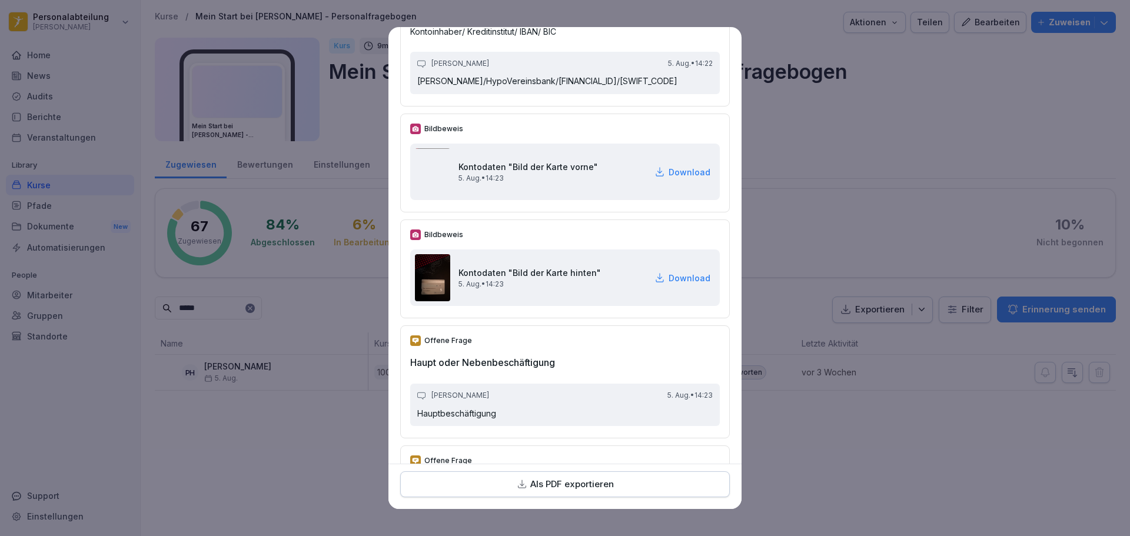
scroll to position [2178, 0]
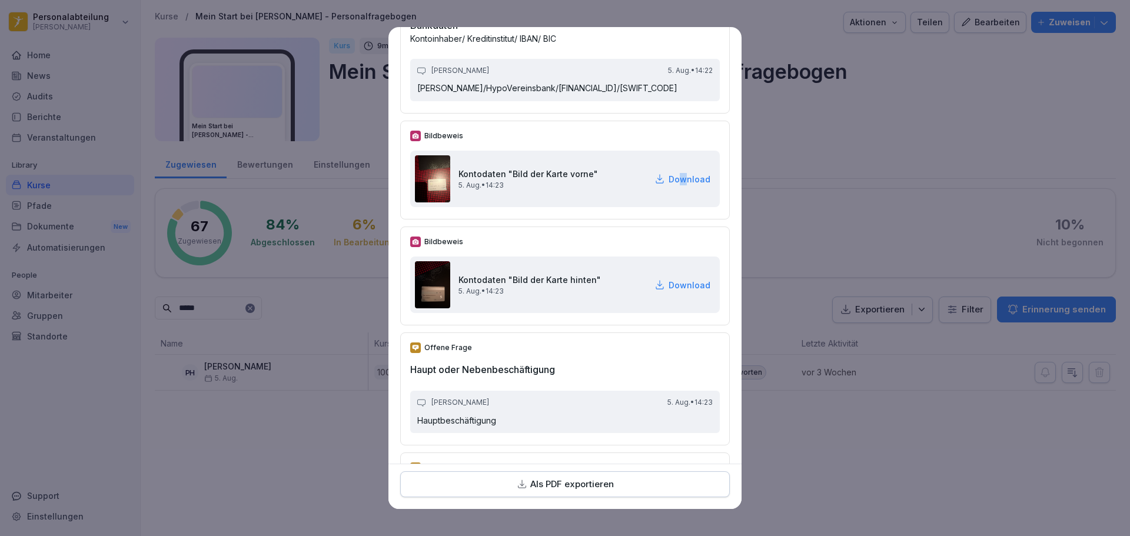
click at [670, 185] on p "Download" at bounding box center [690, 179] width 42 height 12
drag, startPoint x: 668, startPoint y: 309, endPoint x: 678, endPoint y: 301, distance: 12.6
click at [669, 291] on p "Download" at bounding box center [690, 285] width 42 height 12
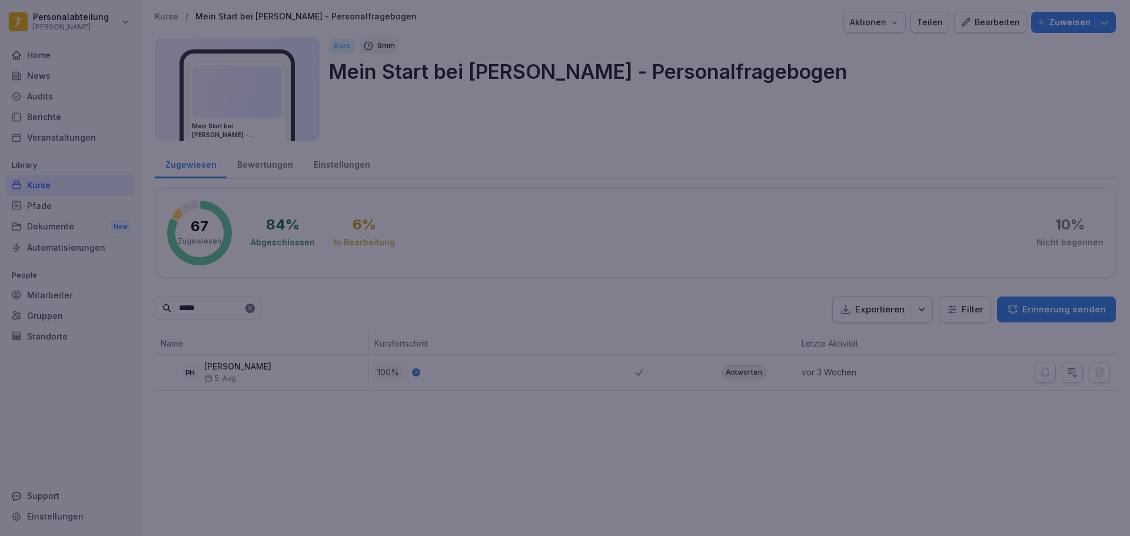
click at [848, 420] on div at bounding box center [565, 268] width 1130 height 536
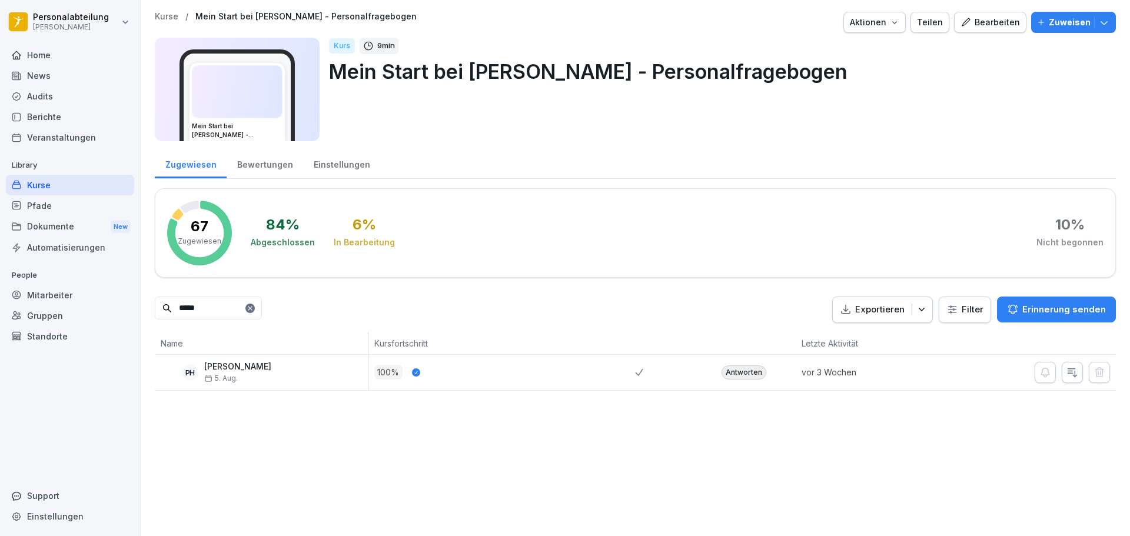
click at [858, 433] on div "Kurse / Mein Start bei [PERSON_NAME] - Personalfragebogen Aktionen Teilen Bearb…" at bounding box center [635, 268] width 989 height 536
